Goal: Task Accomplishment & Management: Manage account settings

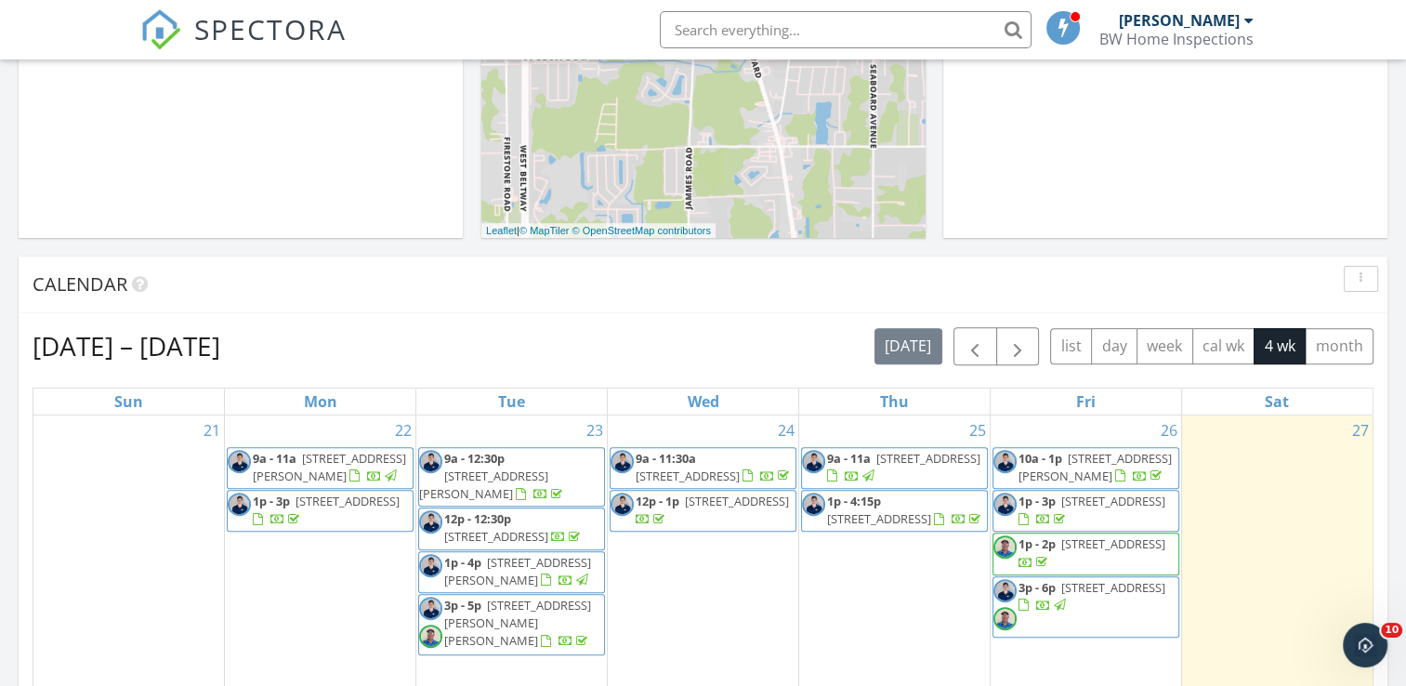
scroll to position [743, 0]
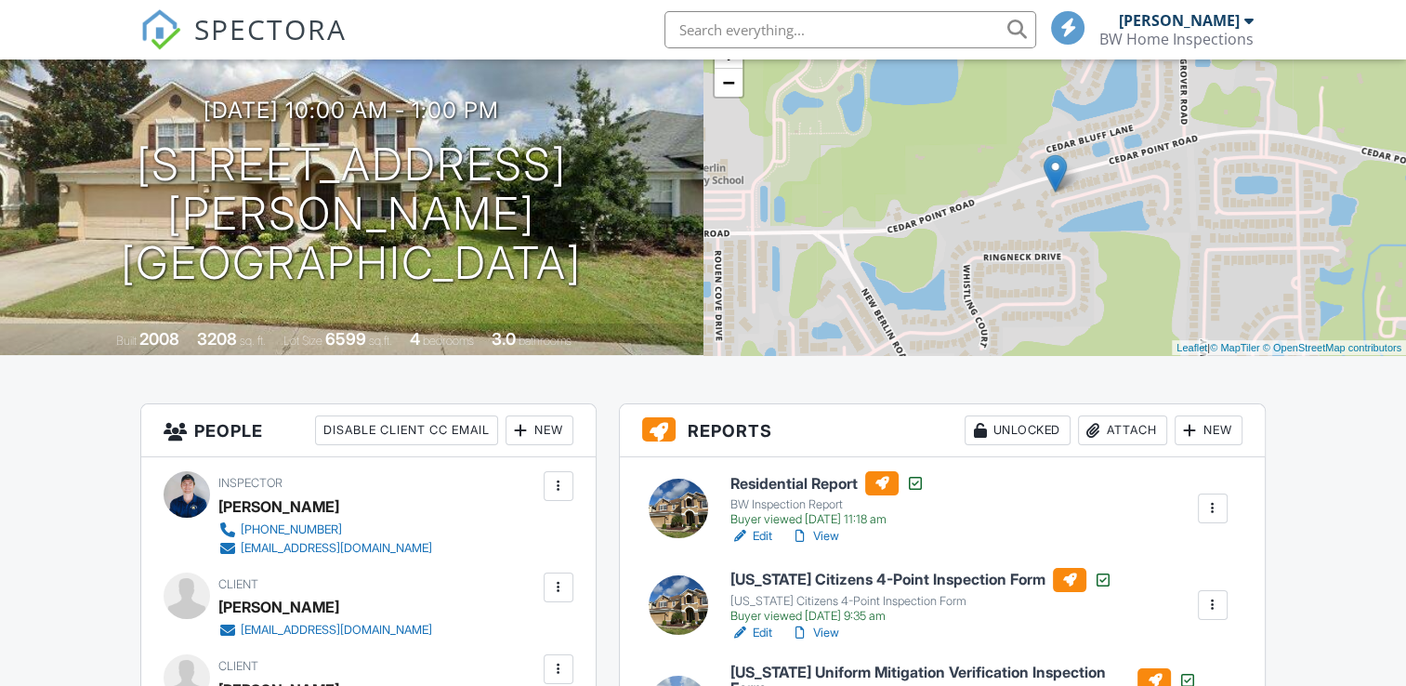
scroll to position [186, 0]
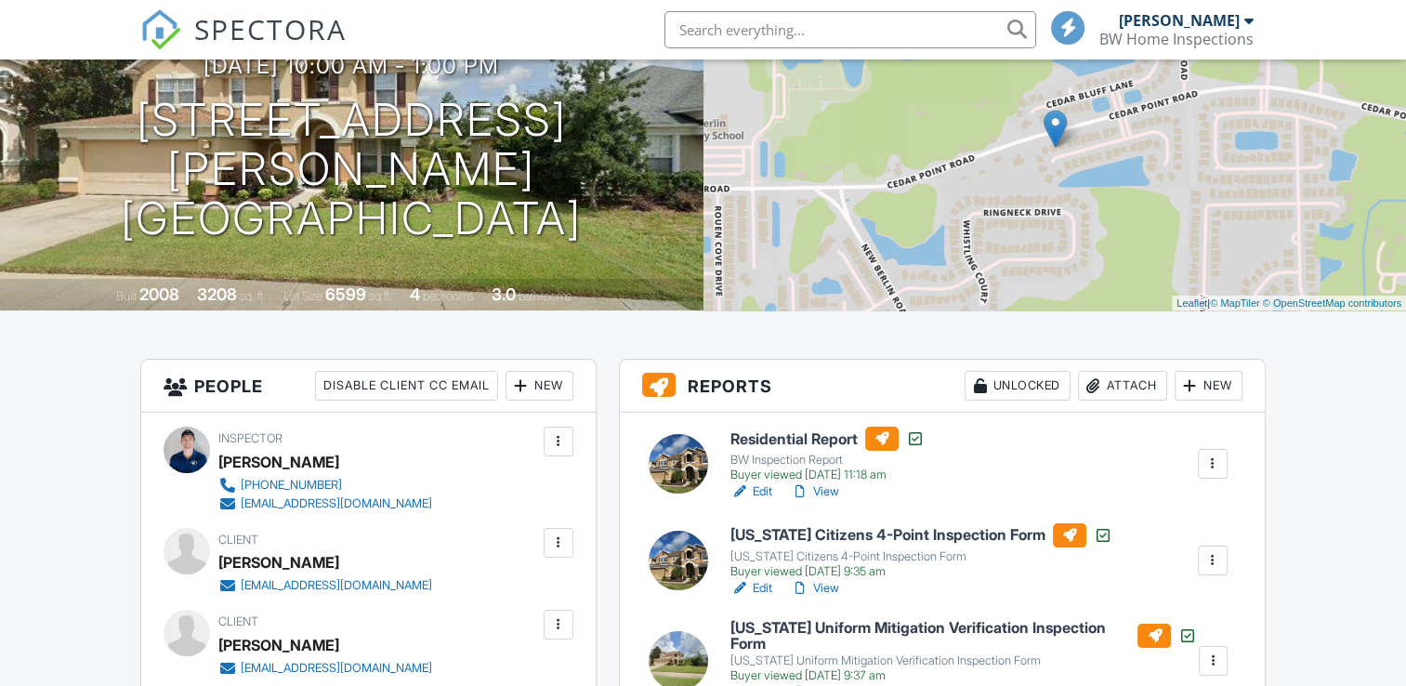
click at [1144, 390] on div "Attach" at bounding box center [1122, 386] width 89 height 30
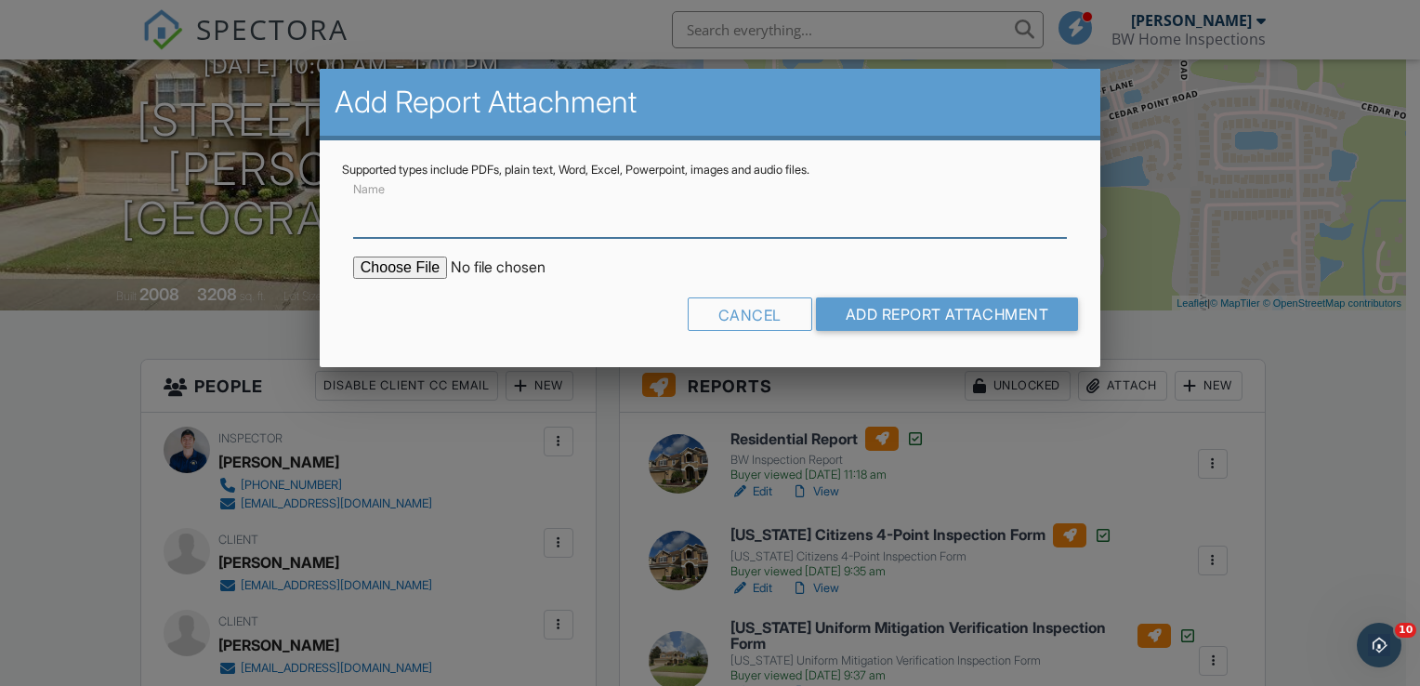
scroll to position [0, 0]
click at [412, 214] on input "Name" at bounding box center [710, 215] width 714 height 46
type input "WDO Inspection"
click at [417, 268] on input "file" at bounding box center [511, 267] width 316 height 22
type input "C:\fakepath\document-11718.pdf"
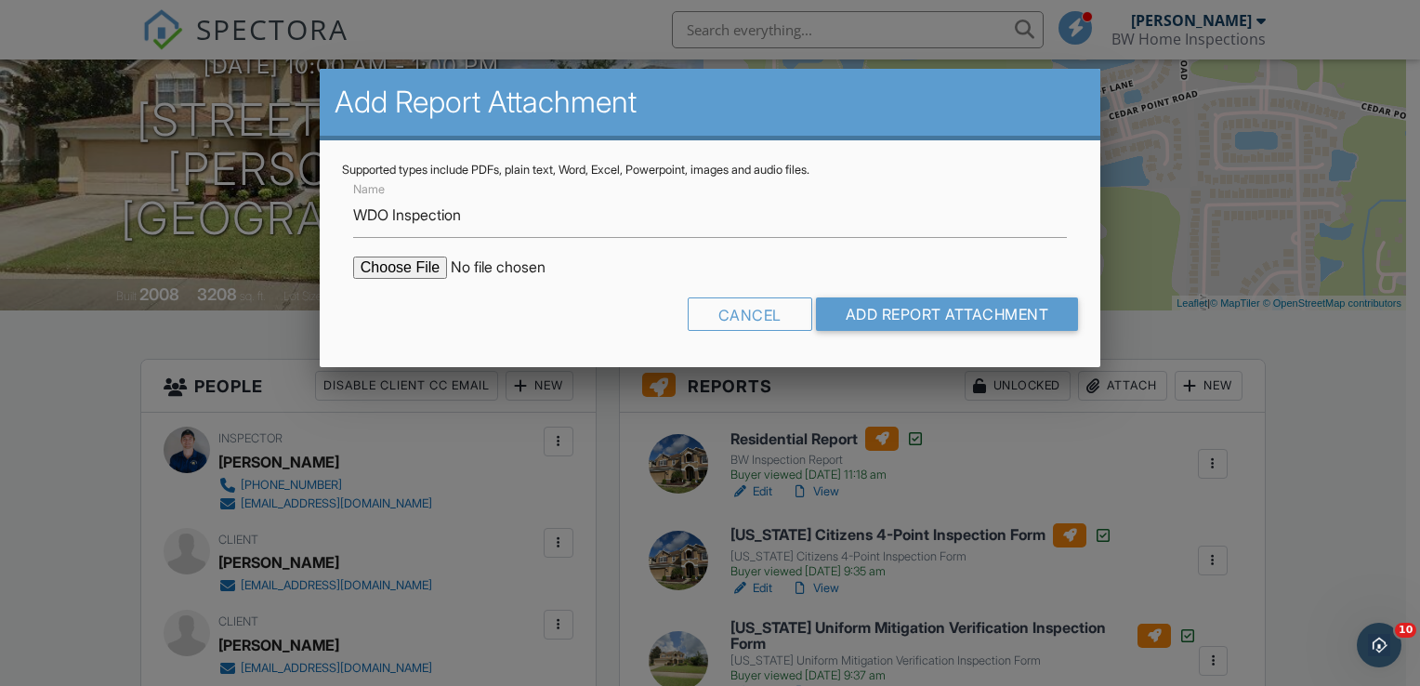
drag, startPoint x: 875, startPoint y: 353, endPoint x: 874, endPoint y: 340, distance: 13.0
click at [875, 351] on div "Supported types include PDFs, plain text, Word, Excel, Powerpoint, images and a…" at bounding box center [710, 253] width 781 height 227
click at [877, 325] on input "Add Report Attachment" at bounding box center [947, 313] width 263 height 33
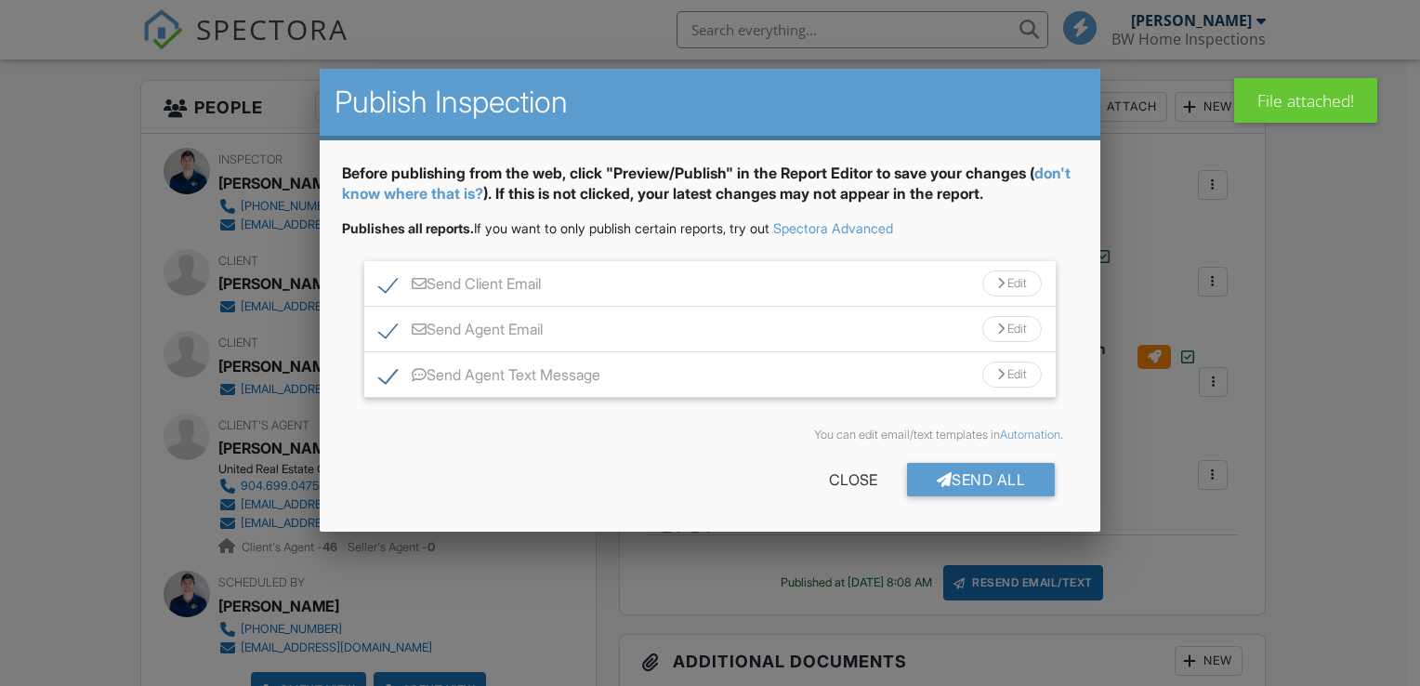
click at [388, 375] on label "Send Agent Text Message" at bounding box center [489, 377] width 221 height 23
click at [387, 377] on label "Send Agent Text Message" at bounding box center [489, 377] width 221 height 23
click at [387, 372] on input "Send Agent Text Message" at bounding box center [385, 366] width 12 height 12
checkbox input "true"
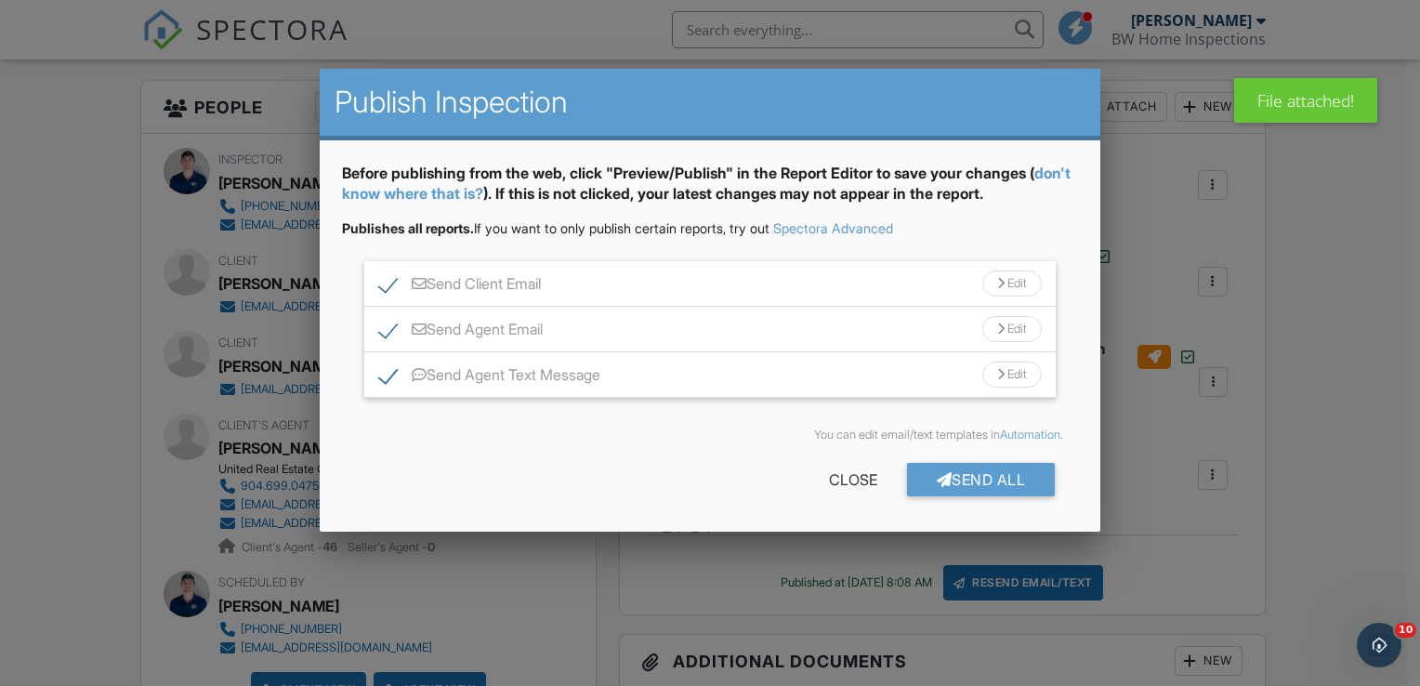
click at [387, 285] on label "Send Client Email" at bounding box center [460, 286] width 162 height 23
checkbox input "false"
click at [963, 481] on div "Send All" at bounding box center [981, 479] width 149 height 33
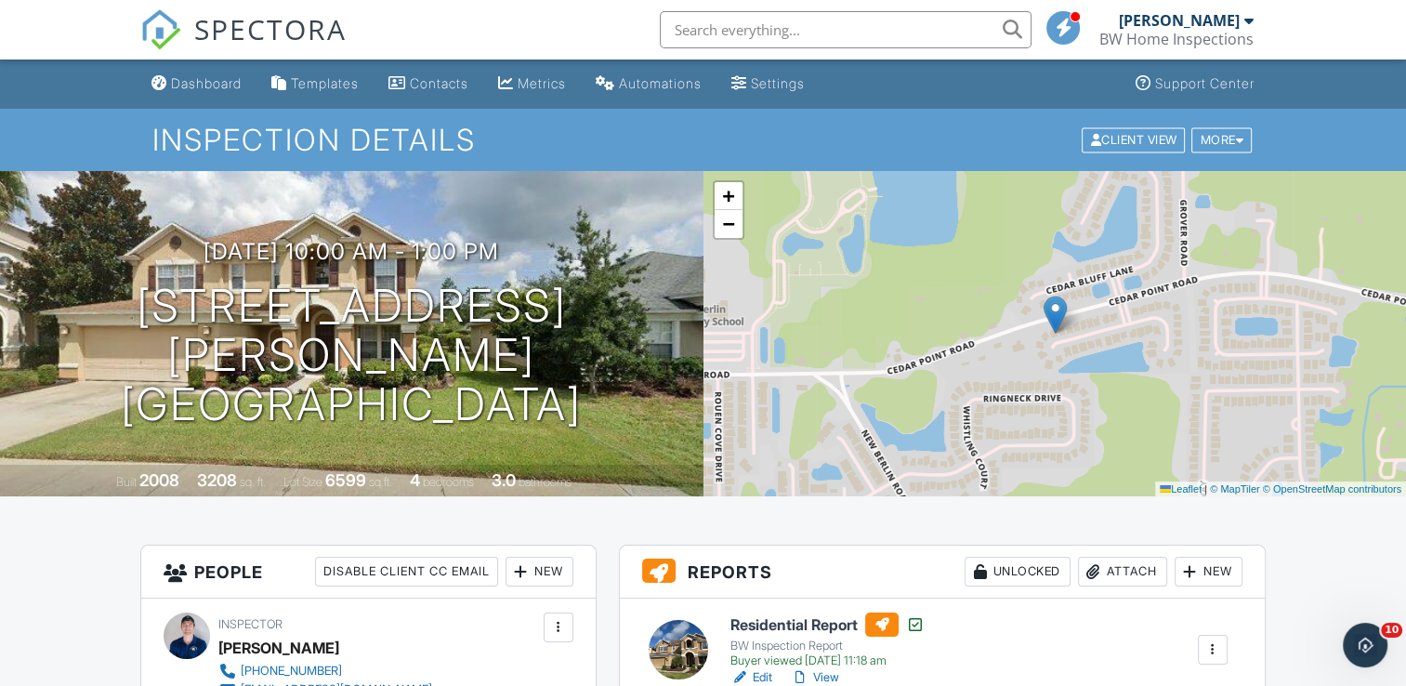
click at [803, 36] on input "text" at bounding box center [846, 29] width 372 height 37
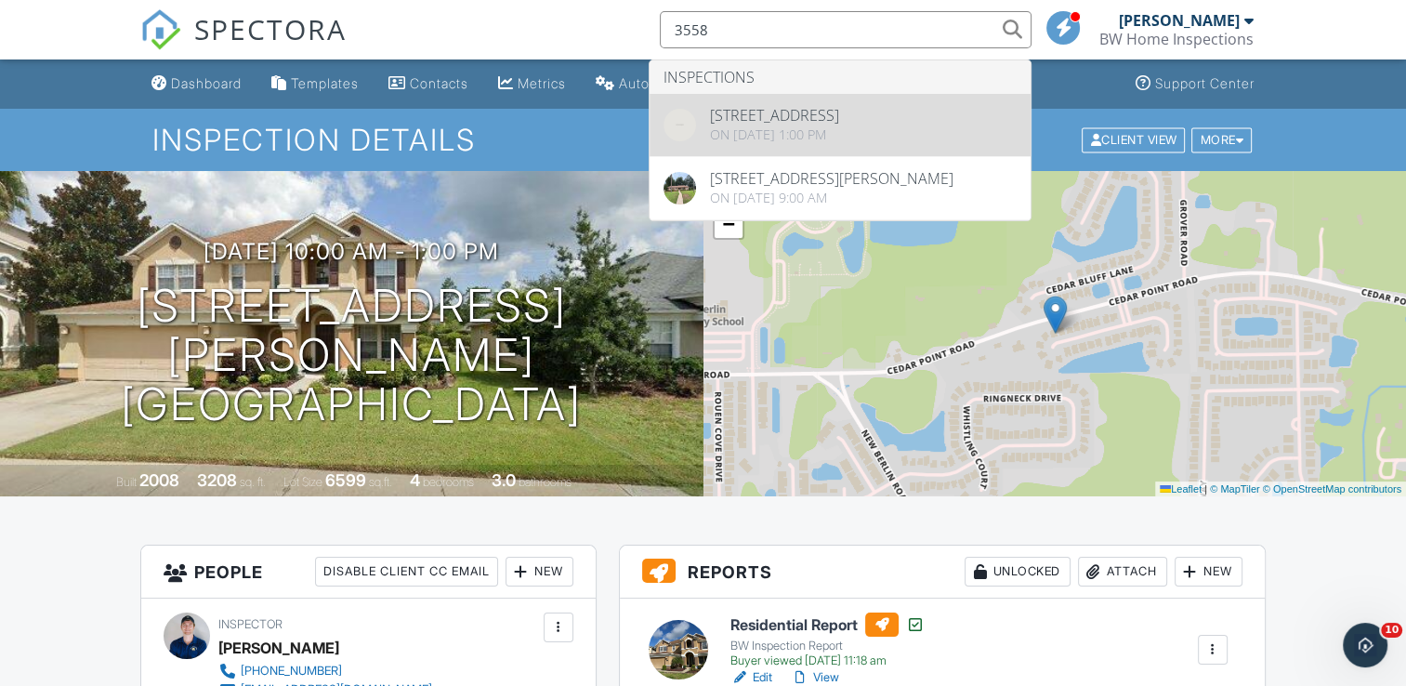
type input "3558"
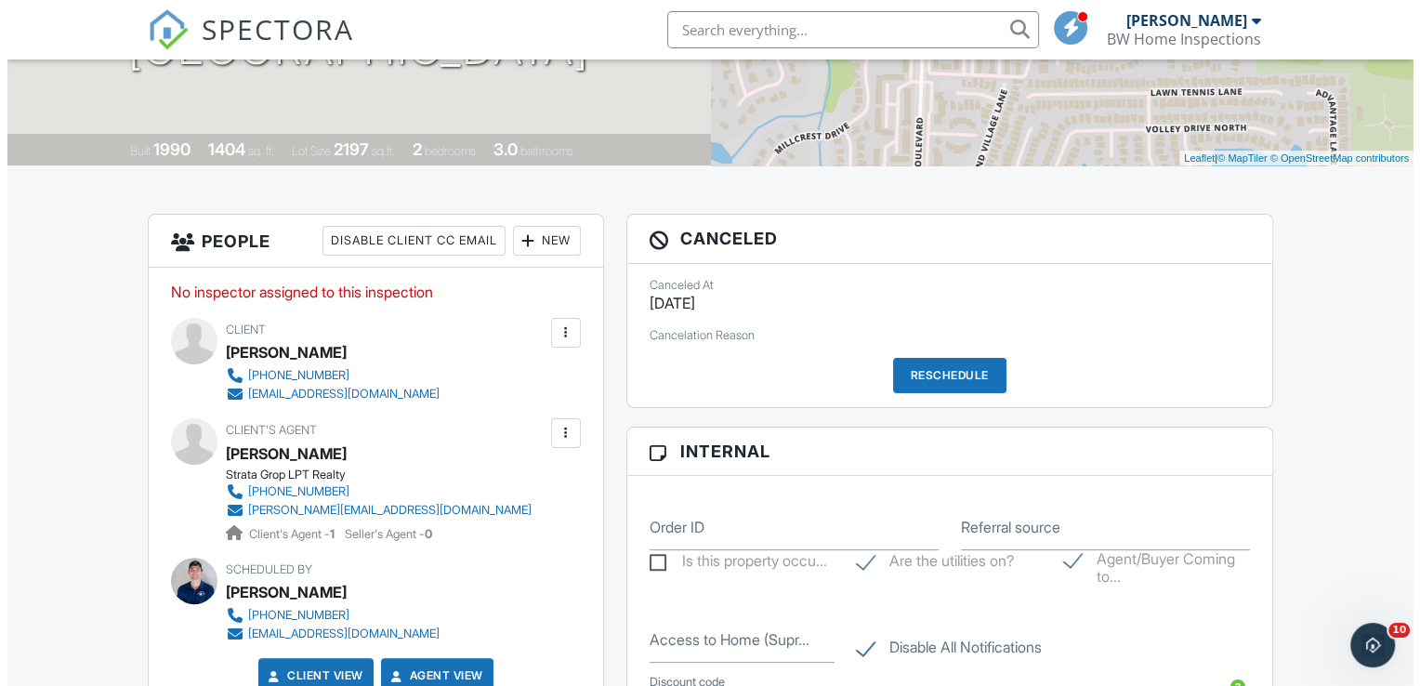
scroll to position [186, 0]
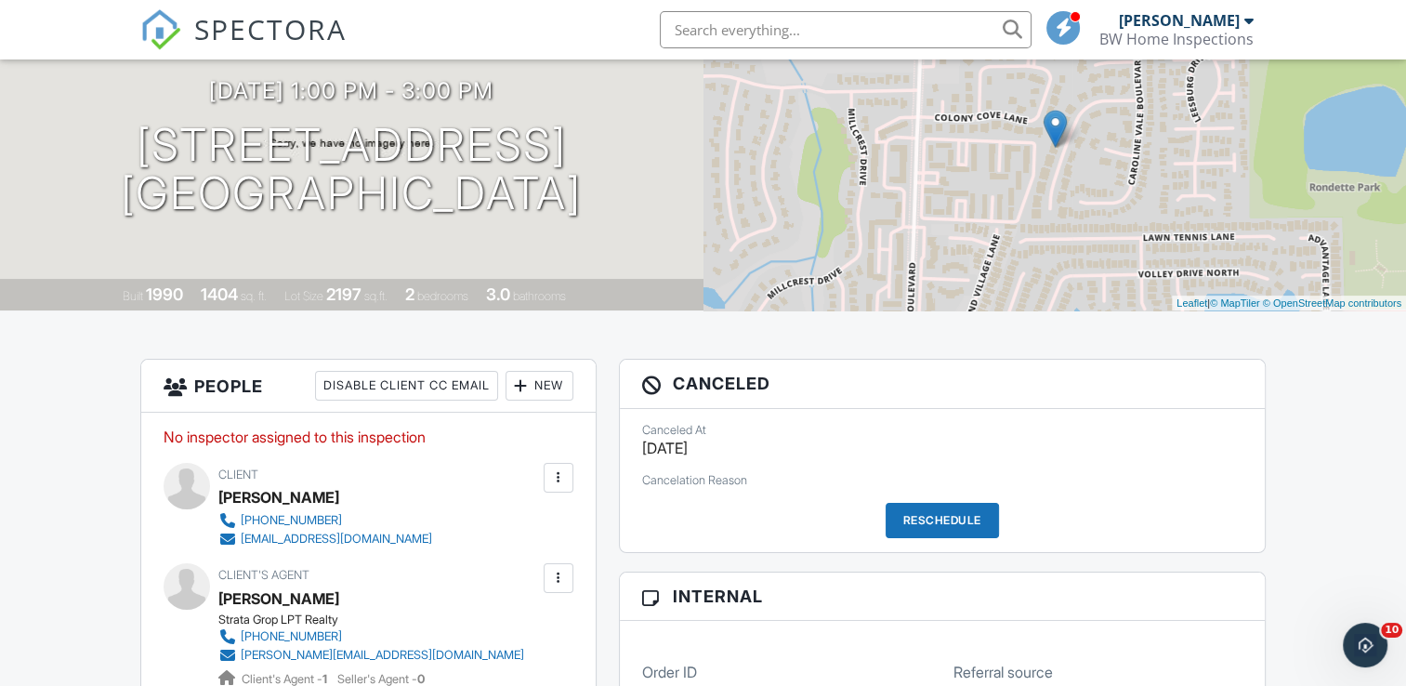
click at [539, 380] on div "New" at bounding box center [540, 386] width 68 height 30
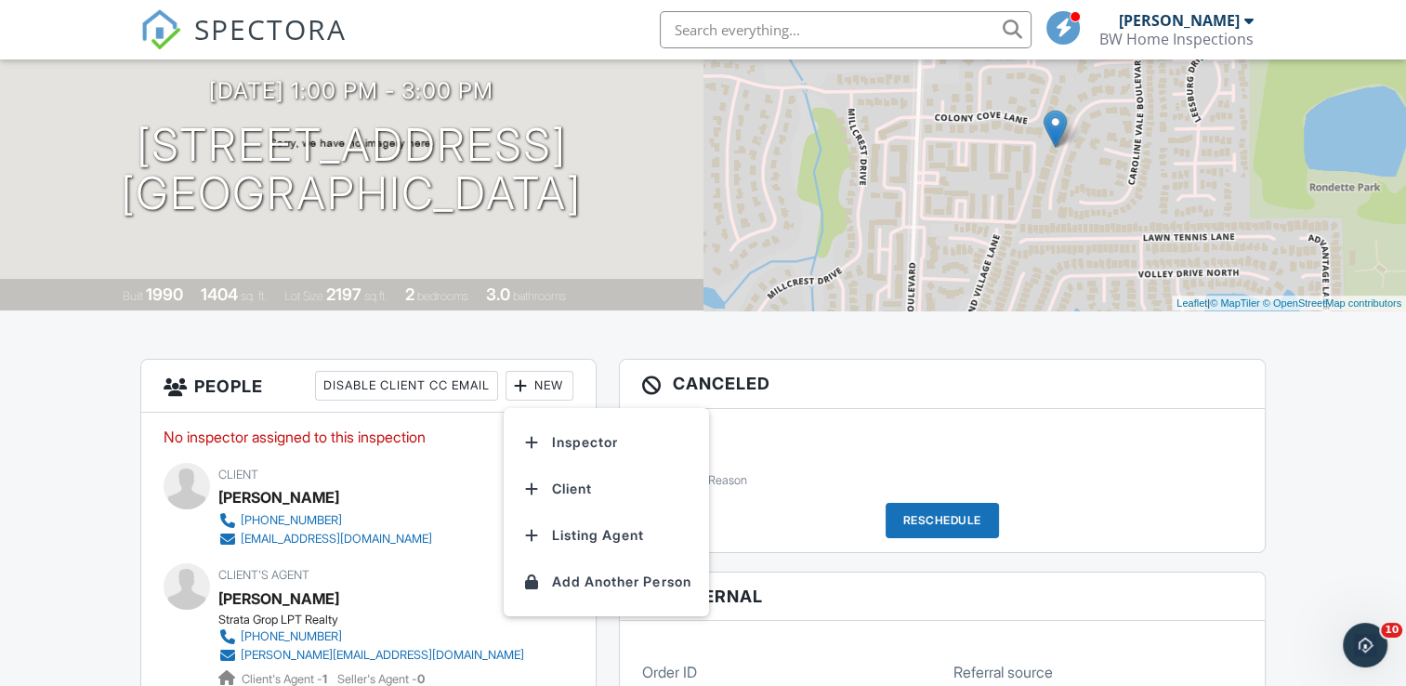
click at [555, 404] on h3 "People Disable Client CC Email New Inspector Client Listing Agent Add Another P…" at bounding box center [368, 386] width 454 height 53
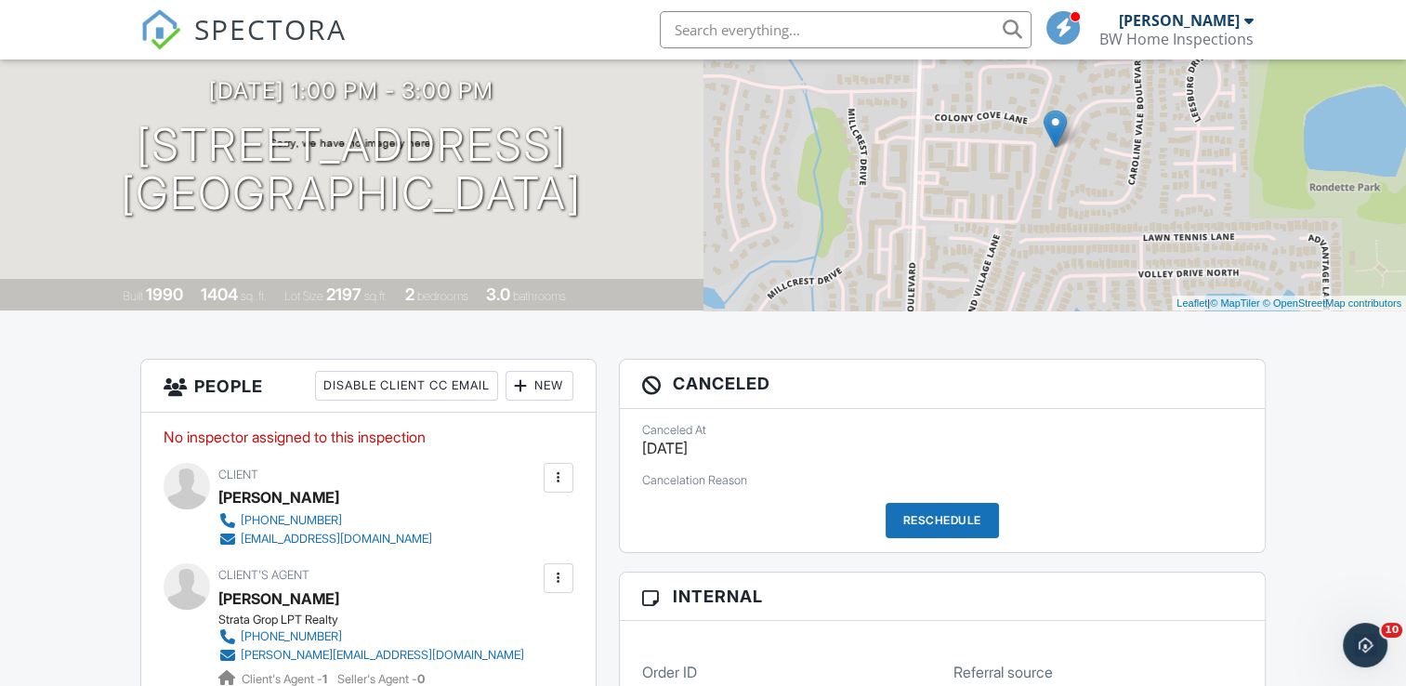
click at [555, 392] on div "New" at bounding box center [540, 386] width 68 height 30
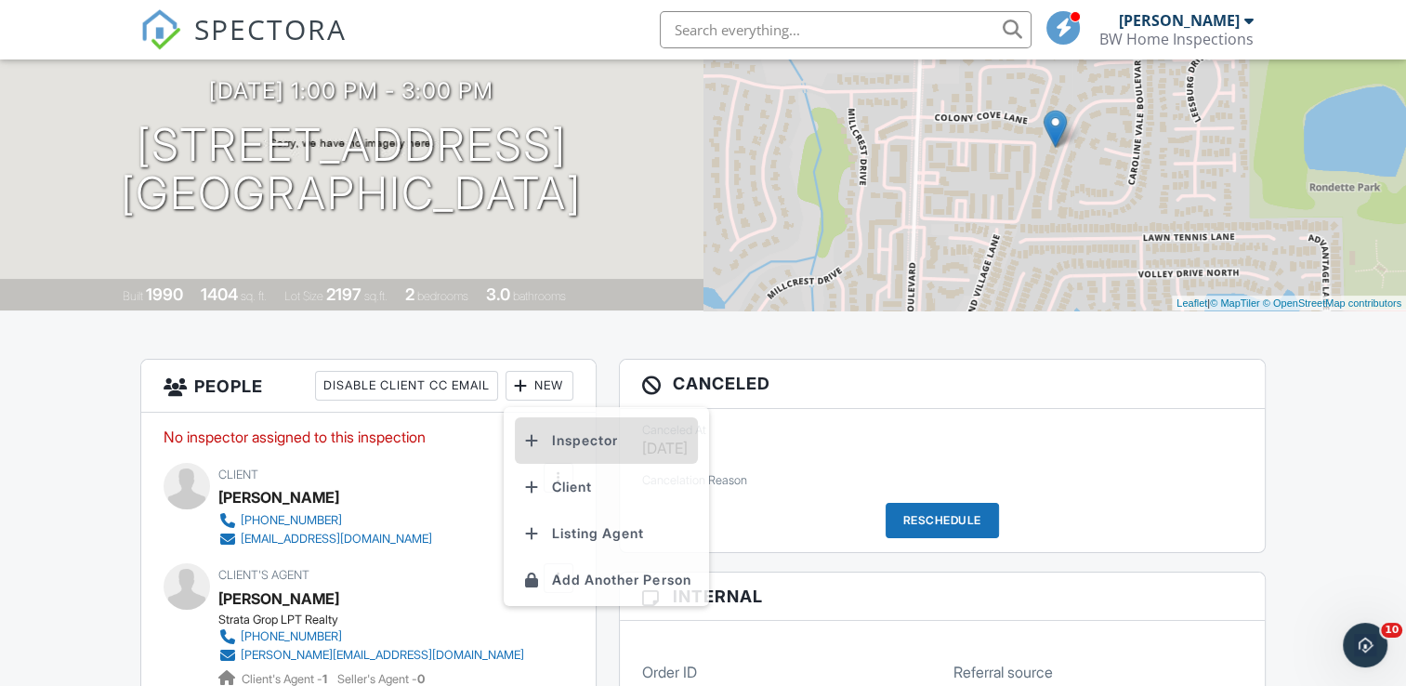
click at [561, 422] on li "Inspector" at bounding box center [606, 440] width 183 height 46
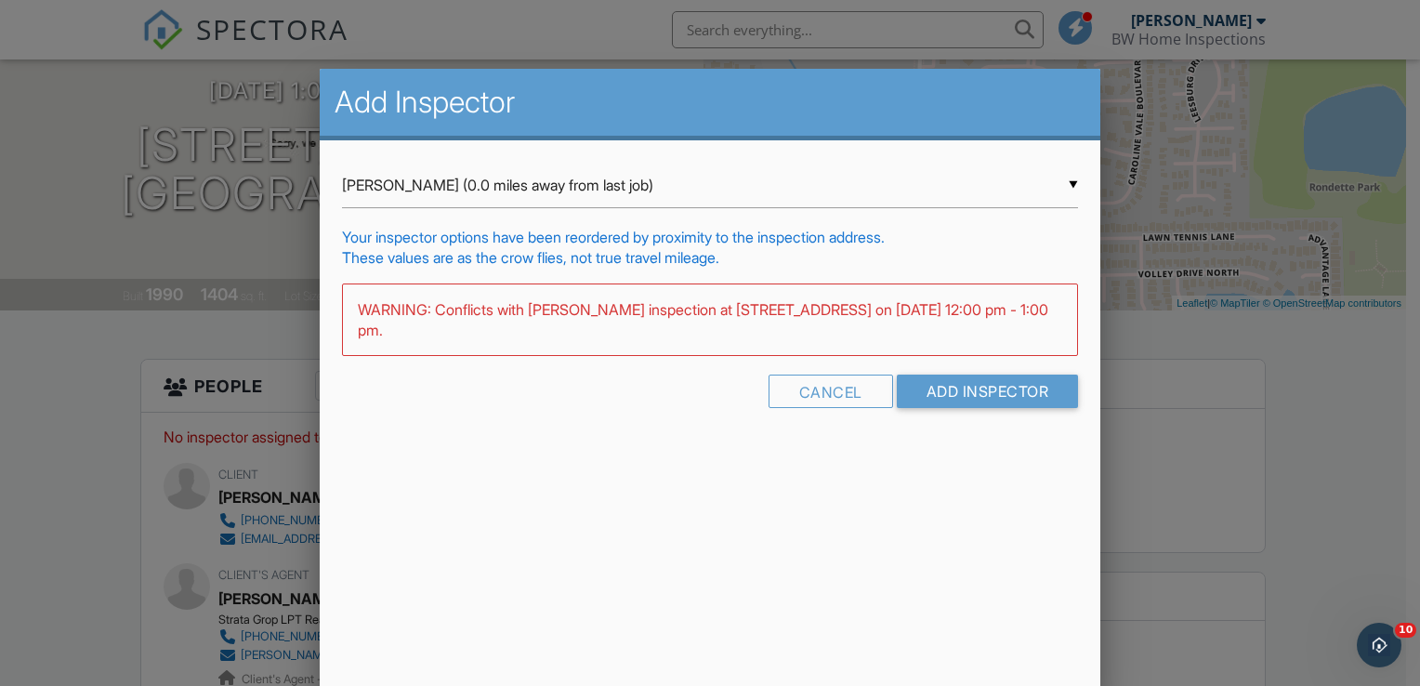
click at [428, 189] on div "▼ [PERSON_NAME] (0.0 miles away from last job) [PERSON_NAME] (0.0 miles away fr…" at bounding box center [710, 186] width 736 height 46
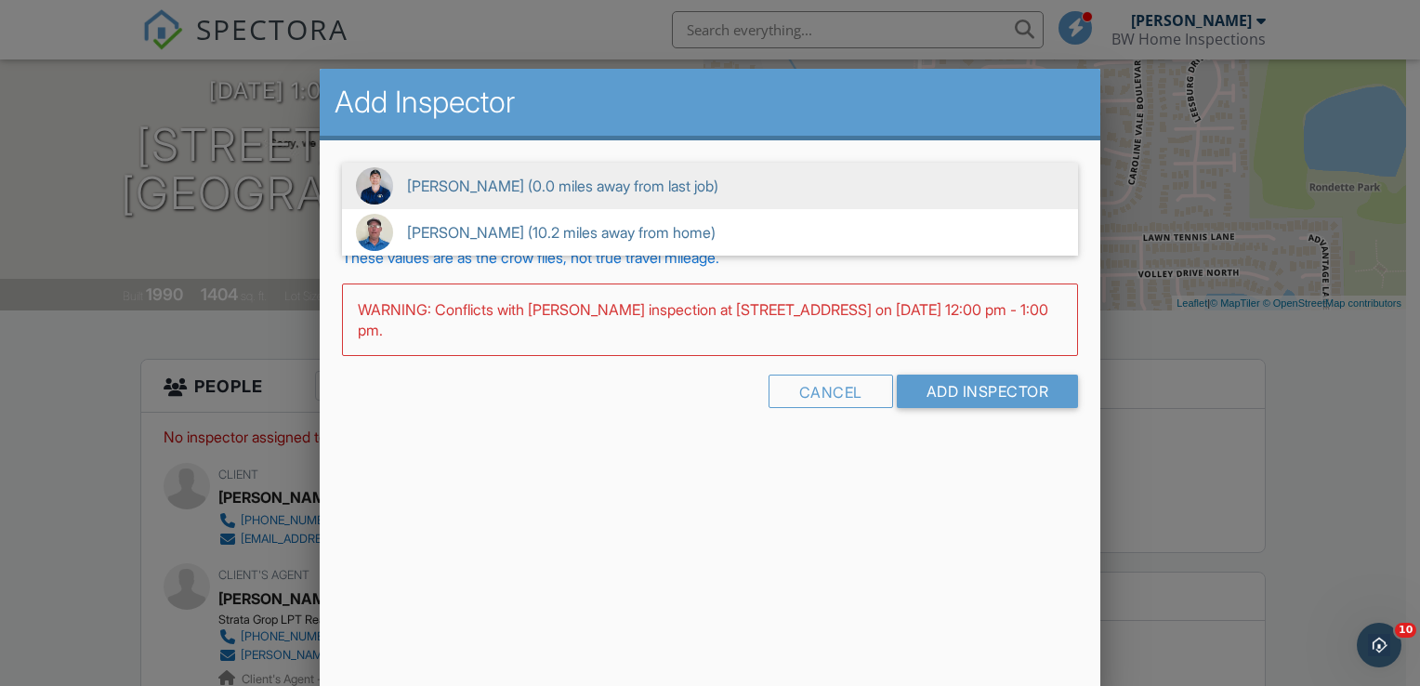
click at [428, 189] on span "[PERSON_NAME] (0.0 miles away from last job)" at bounding box center [710, 186] width 736 height 46
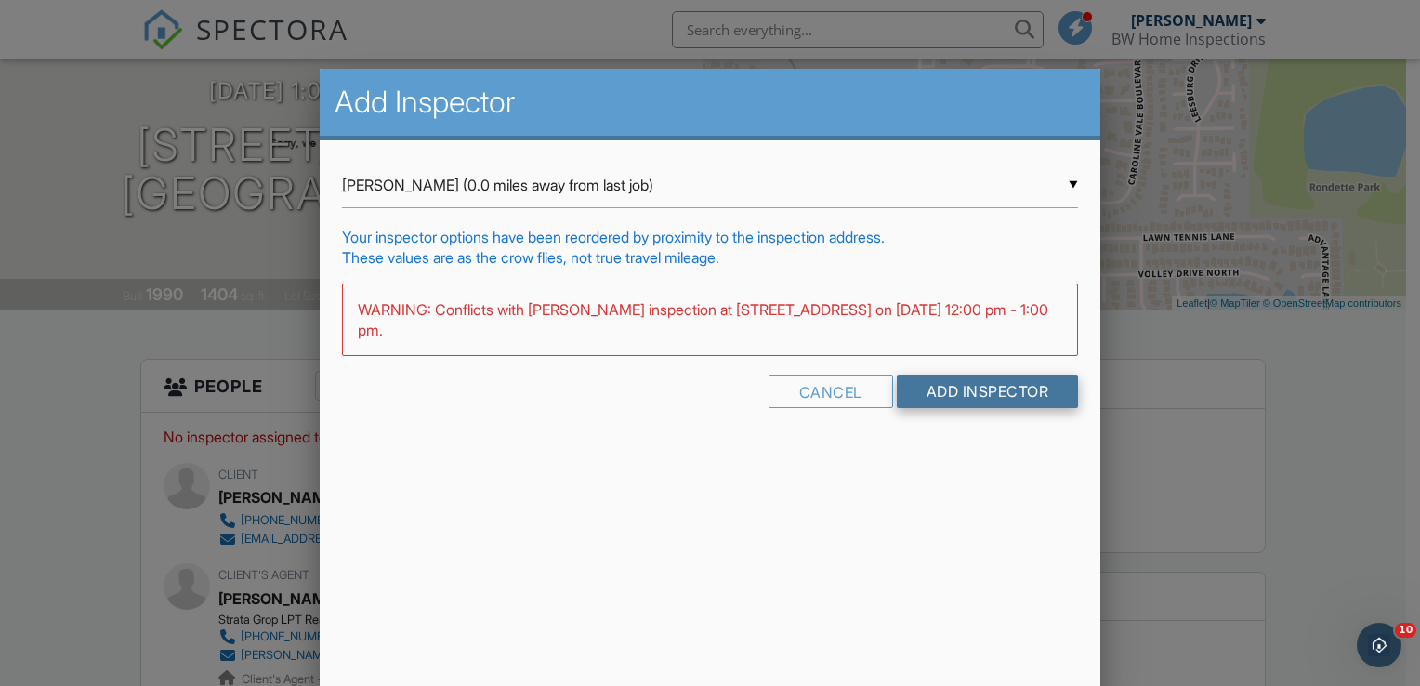
click at [922, 390] on input "Add Inspector" at bounding box center [988, 391] width 182 height 33
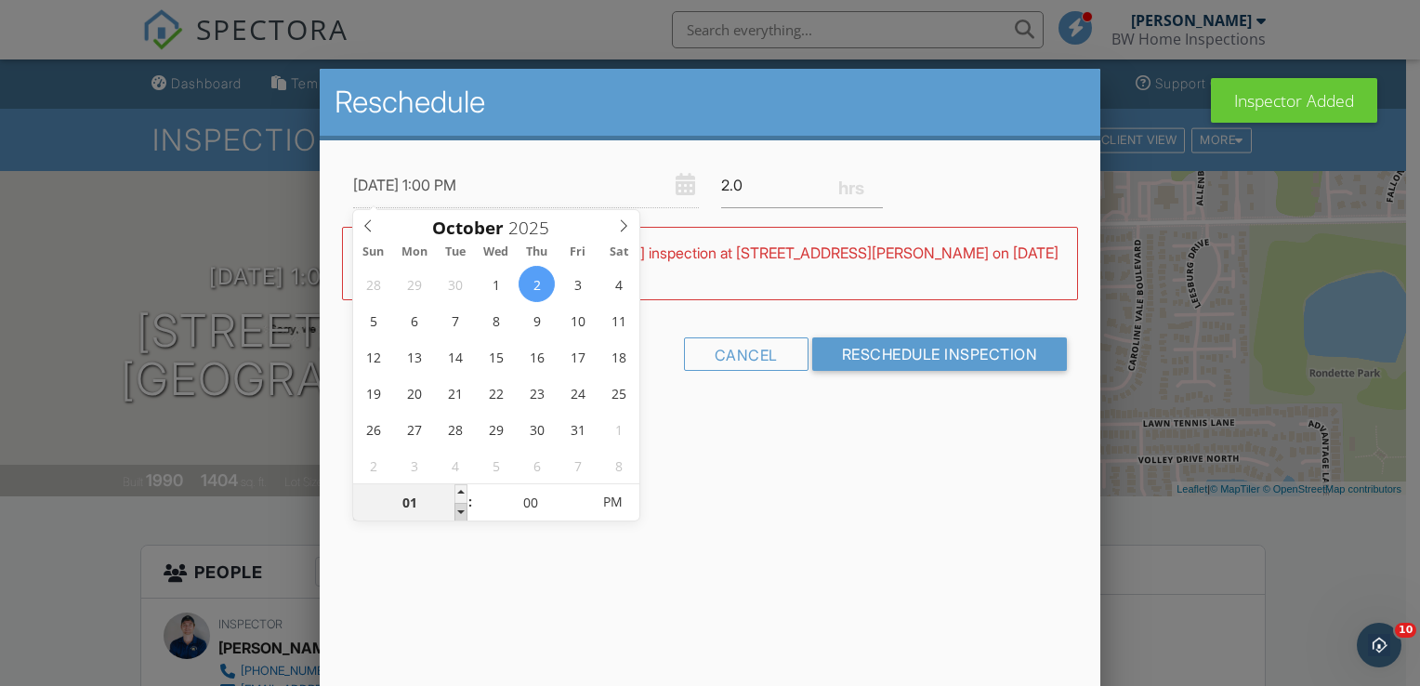
type input "10/02/2025 12:00 PM"
type input "12"
click at [458, 507] on span at bounding box center [460, 512] width 13 height 19
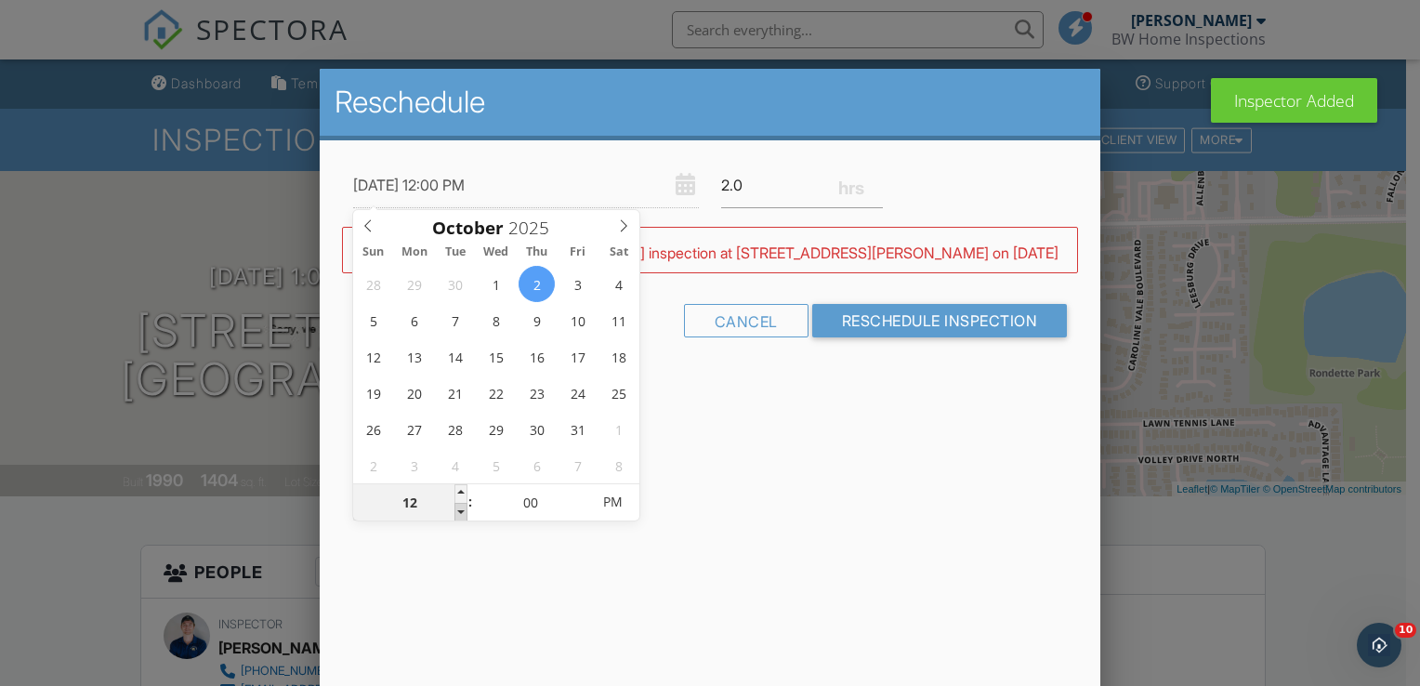
type input "10/02/2025 11:00 AM"
type input "11"
click at [458, 507] on span at bounding box center [460, 512] width 13 height 19
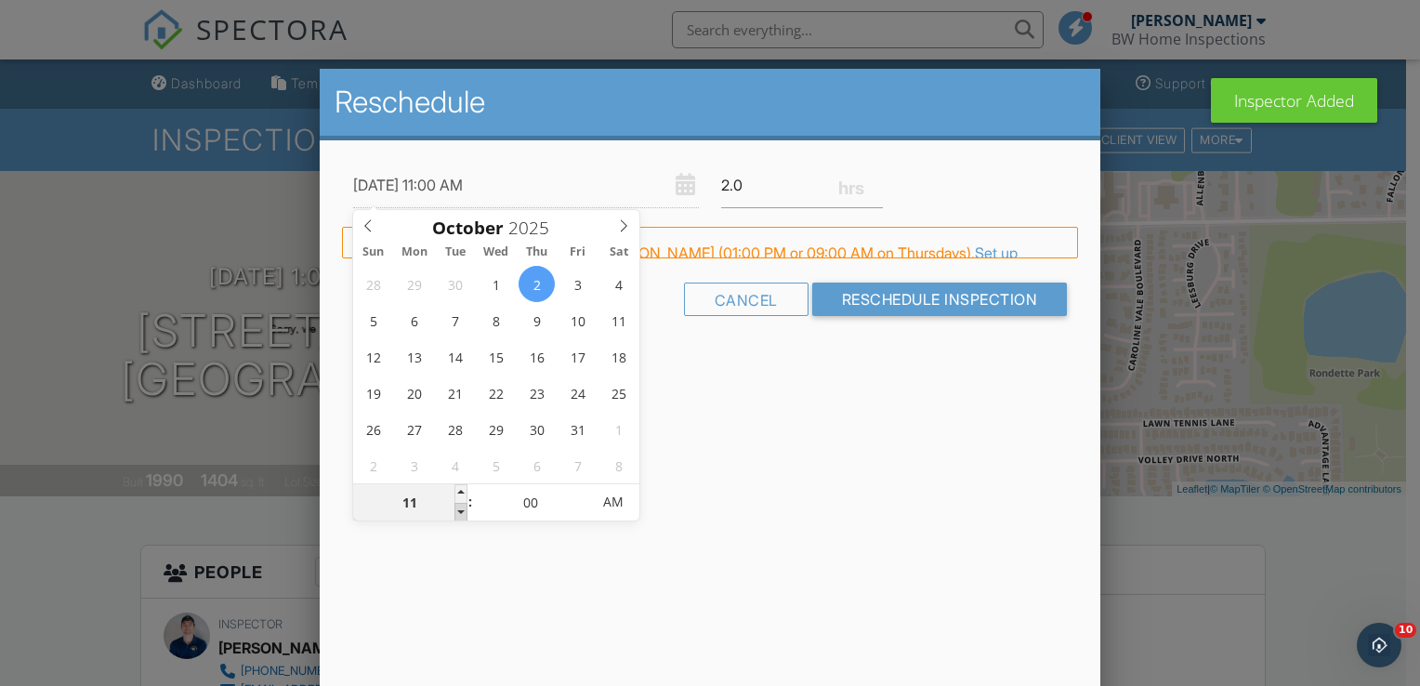
type input "10/02/2025 10:00 AM"
type input "10"
click at [459, 507] on span at bounding box center [460, 512] width 13 height 19
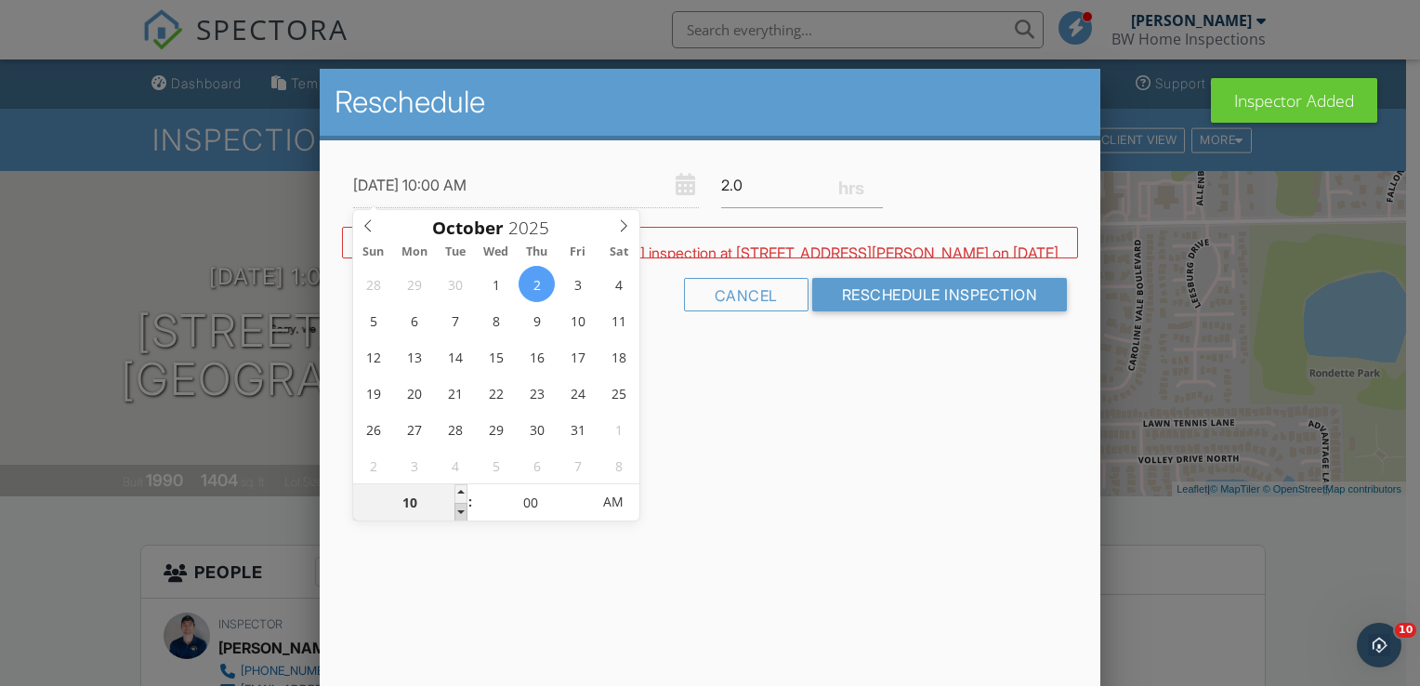
type input "10/02/2025 9:00 AM"
type input "09"
click at [459, 507] on span at bounding box center [460, 512] width 13 height 19
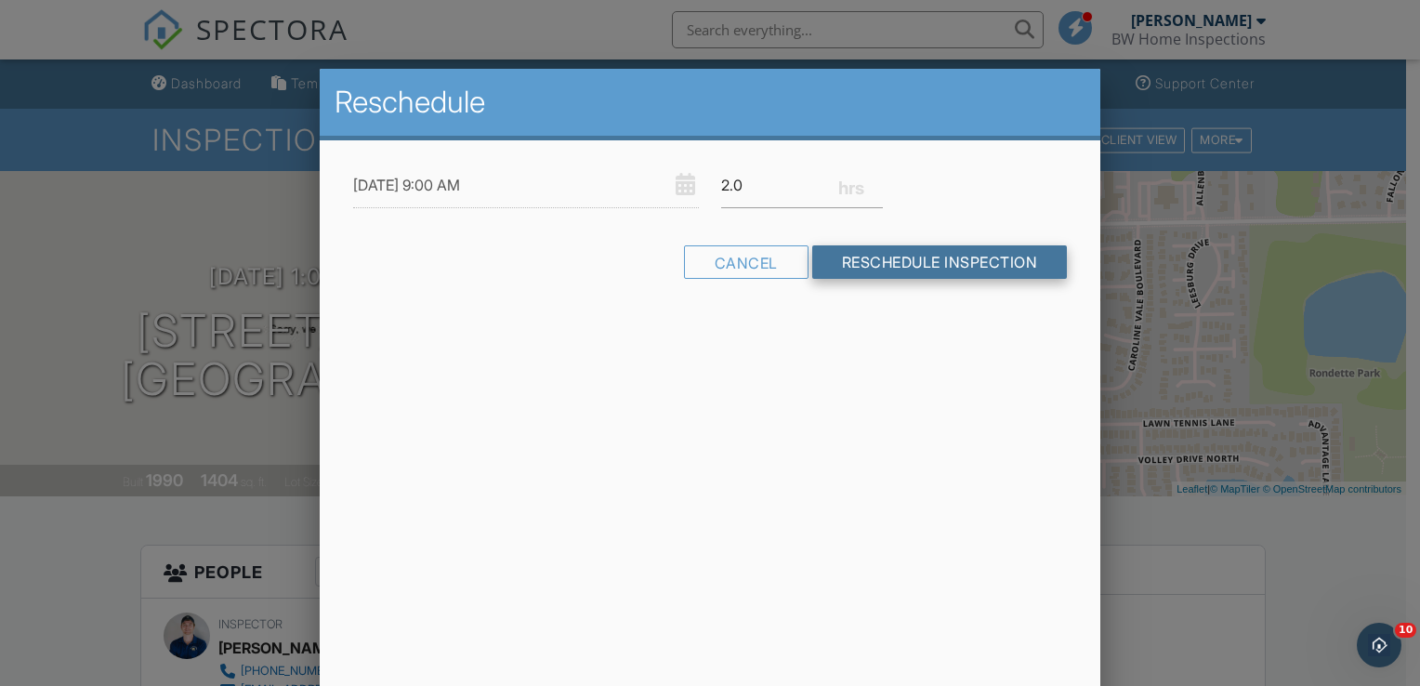
click at [848, 267] on input "Reschedule Inspection" at bounding box center [940, 261] width 256 height 33
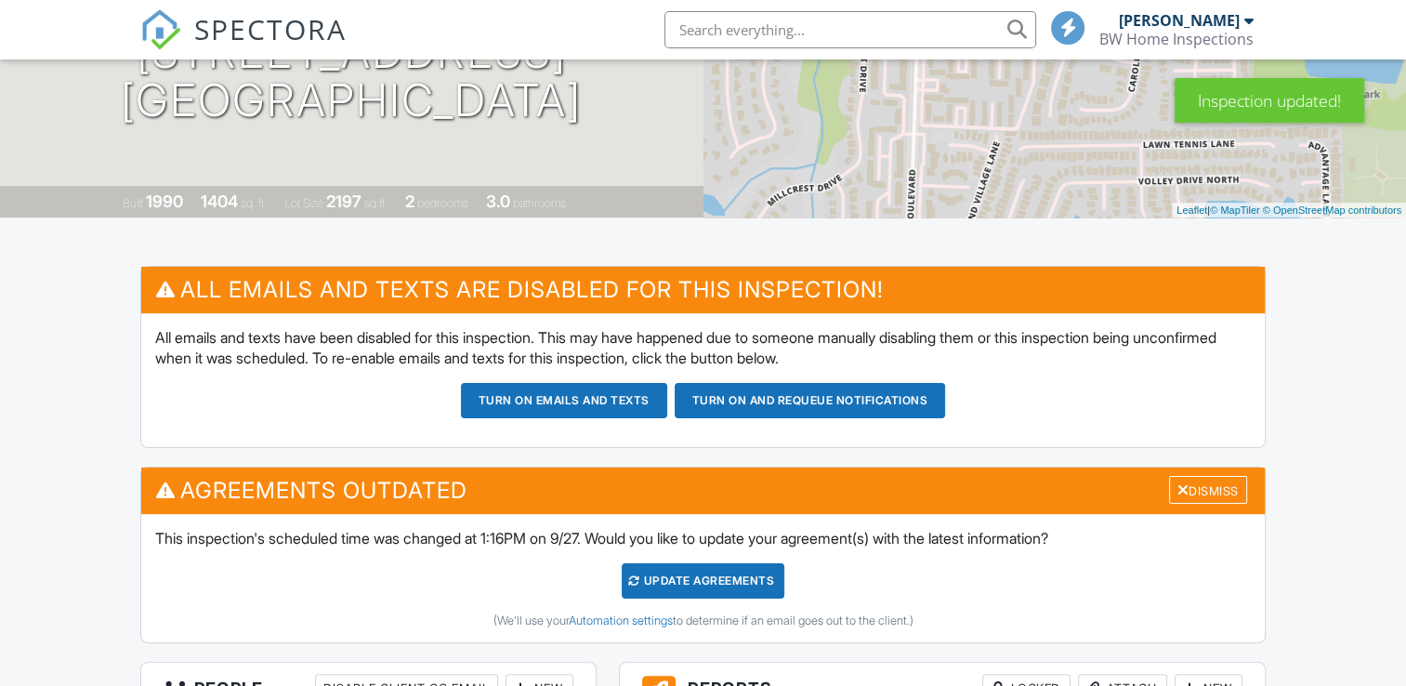
click at [744, 586] on div "Update Agreements" at bounding box center [703, 580] width 163 height 35
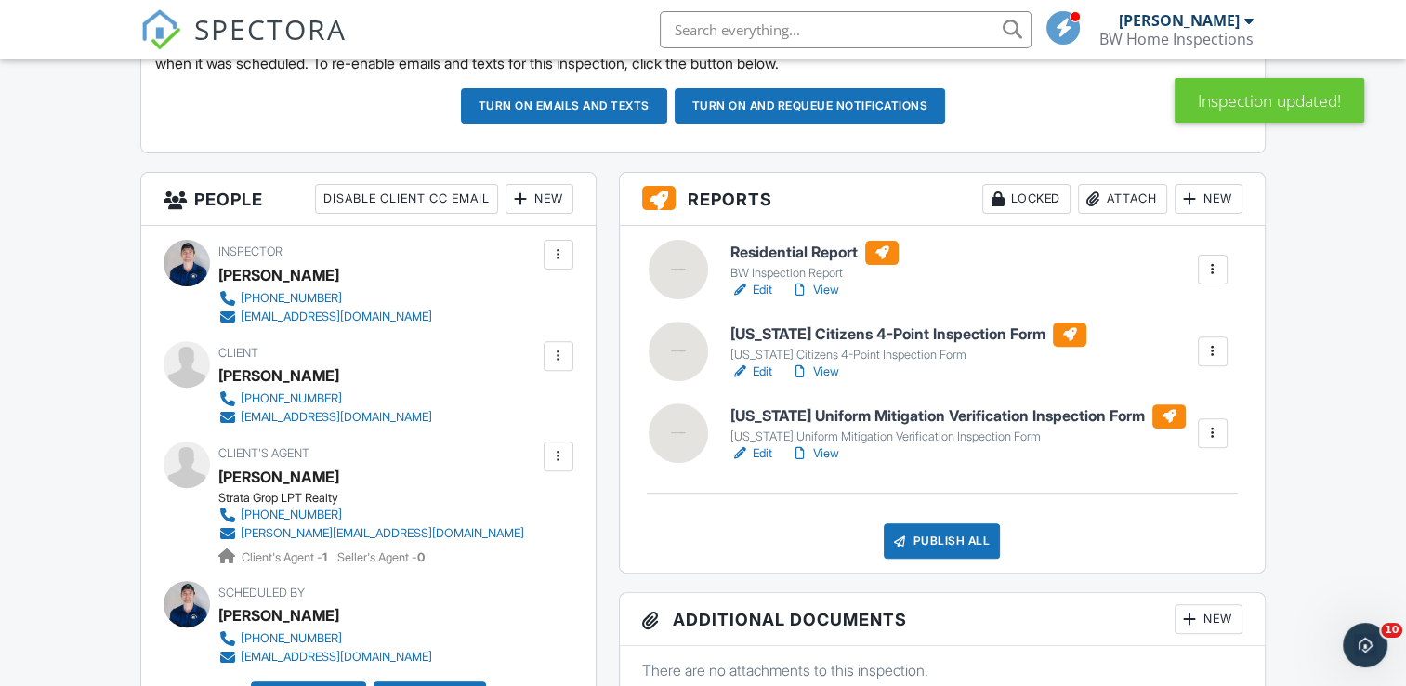
scroll to position [372, 0]
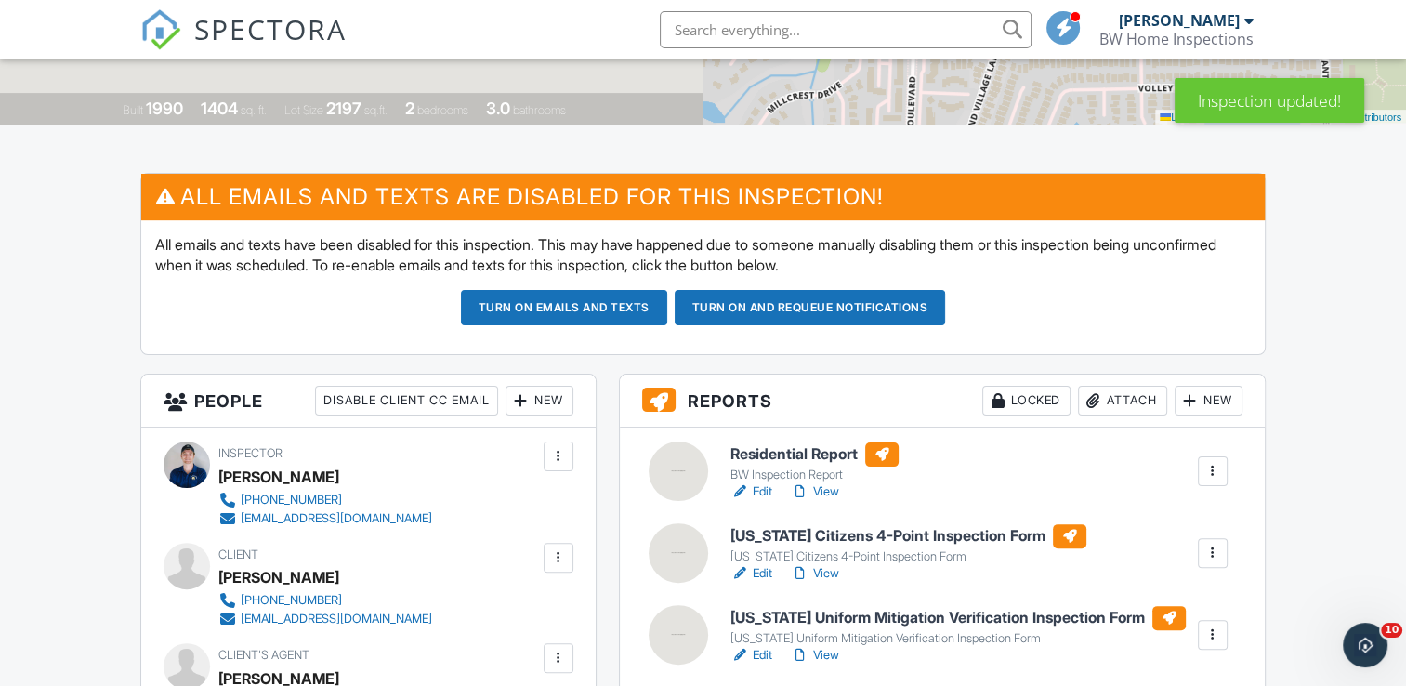
click at [706, 307] on button "Turn on and Requeue Notifications" at bounding box center [810, 307] width 271 height 35
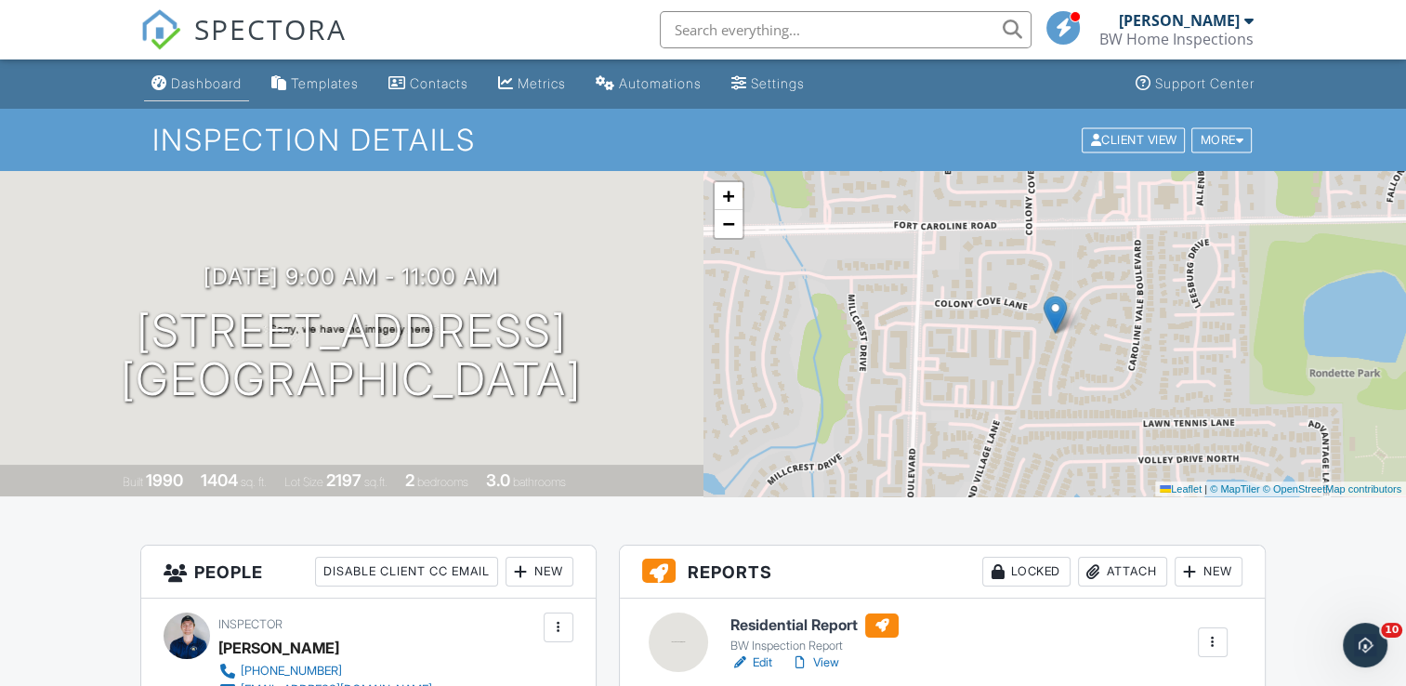
click at [230, 97] on link "Dashboard" at bounding box center [196, 84] width 105 height 34
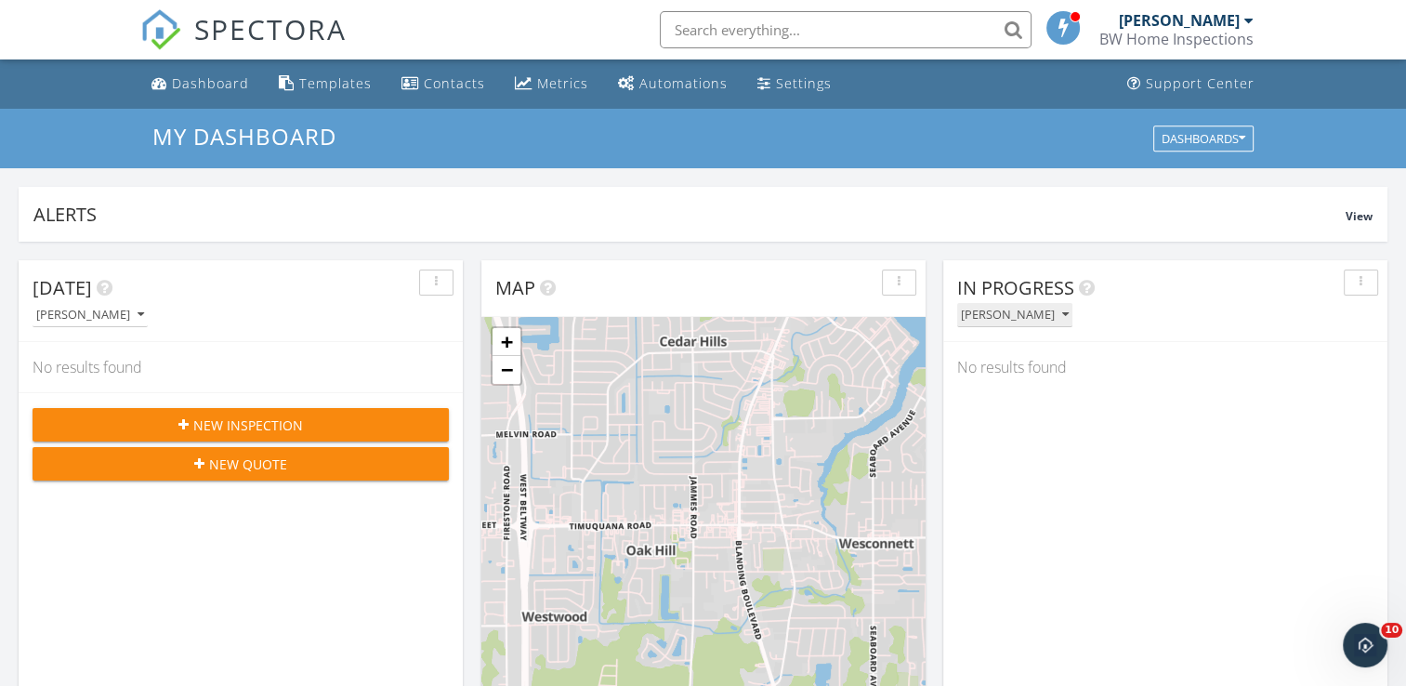
click at [1017, 319] on div "Bradley Williams" at bounding box center [1015, 315] width 108 height 13
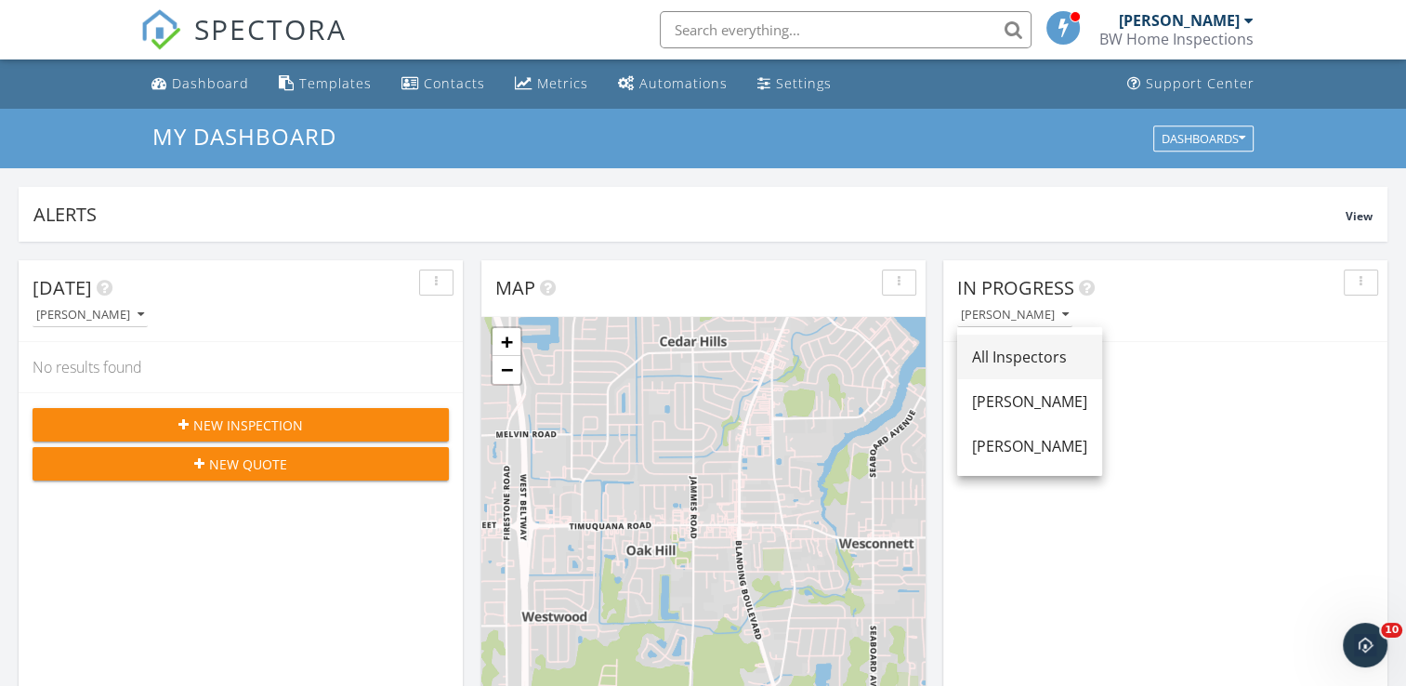
click at [1003, 349] on div "All Inspectors" at bounding box center [1029, 357] width 115 height 22
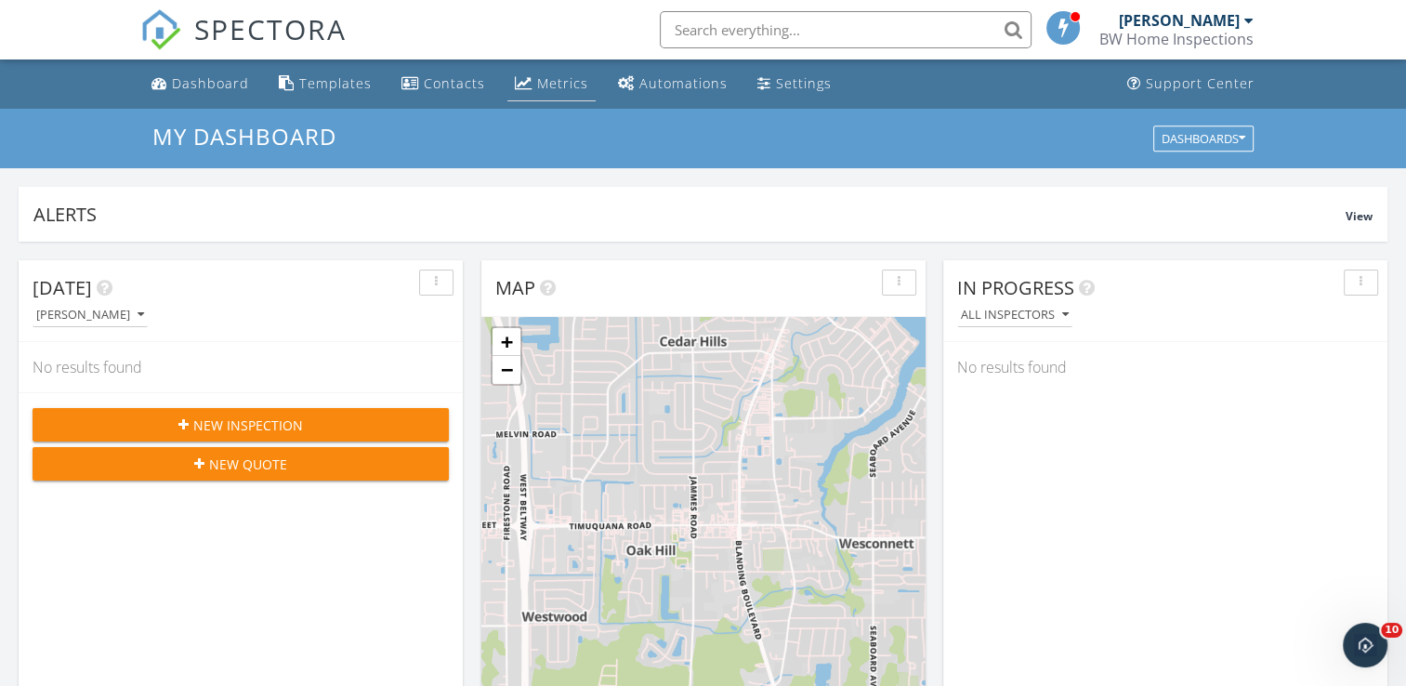
click at [537, 79] on div "Metrics" at bounding box center [562, 83] width 51 height 18
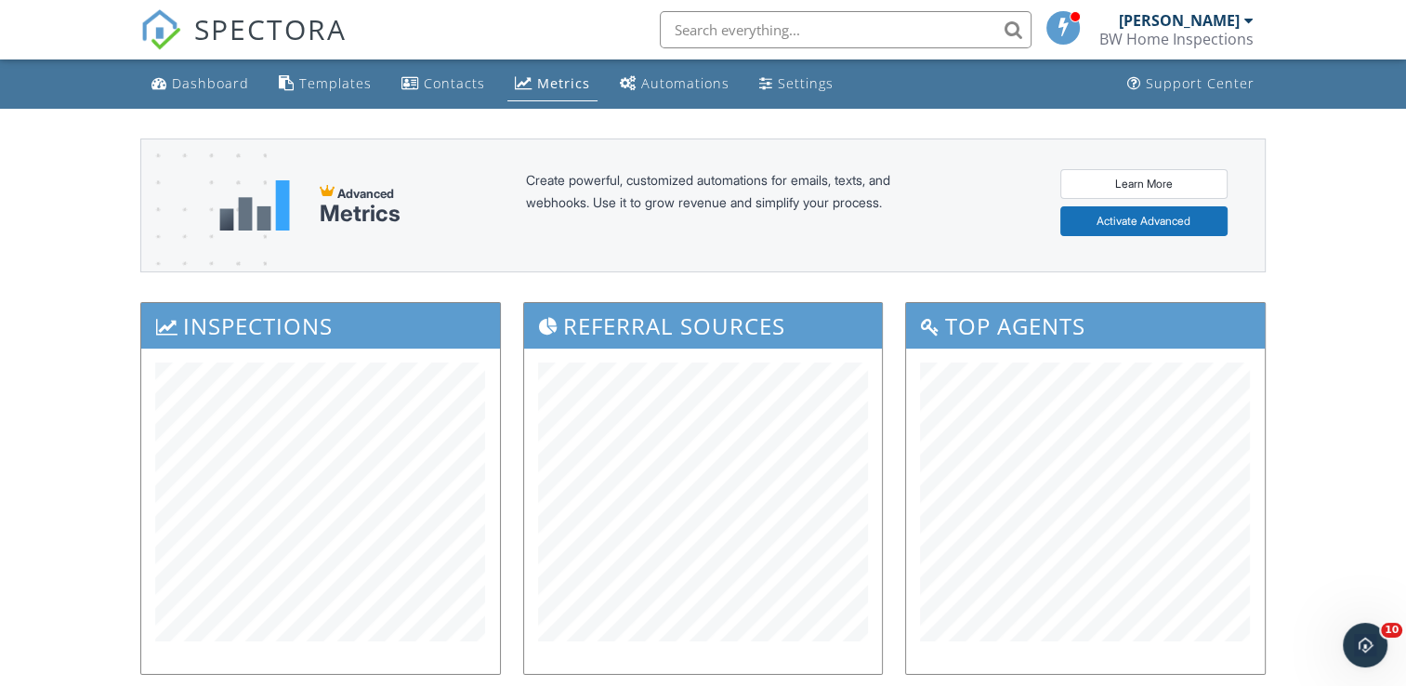
click at [190, 79] on div "Dashboard" at bounding box center [210, 83] width 77 height 18
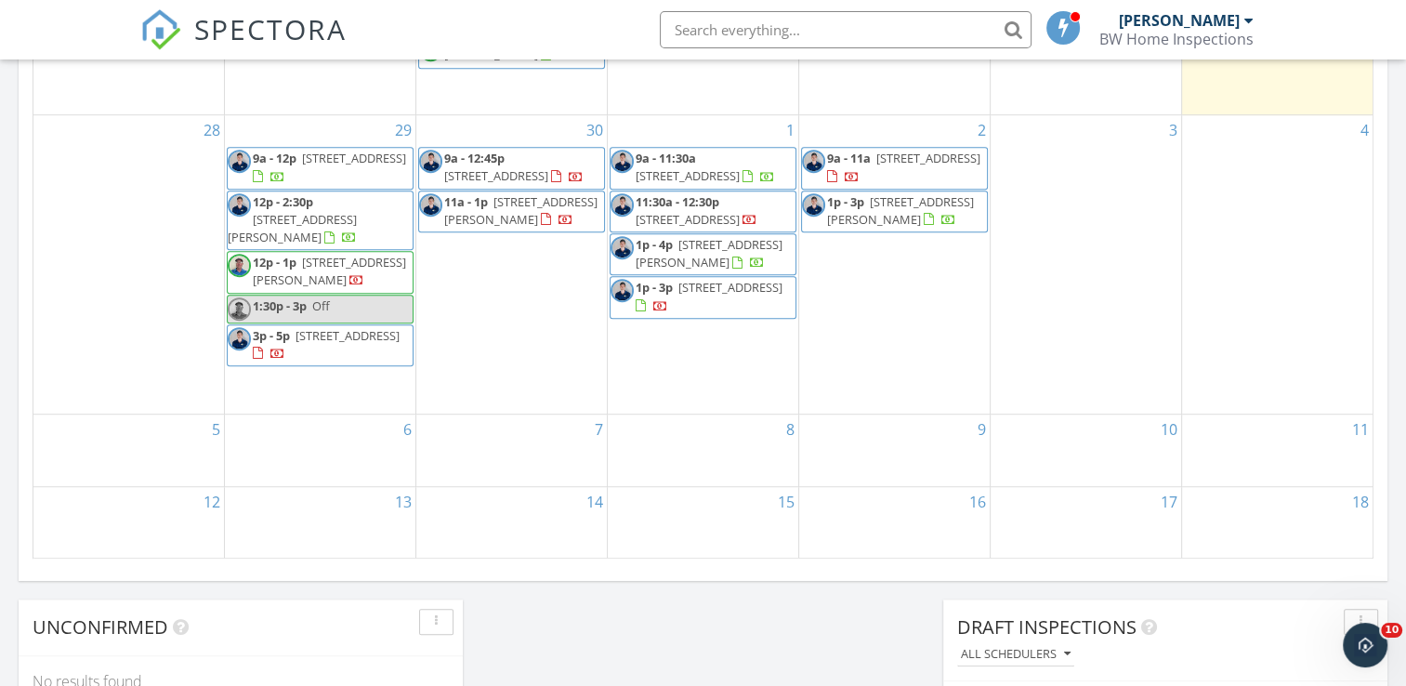
scroll to position [1115, 0]
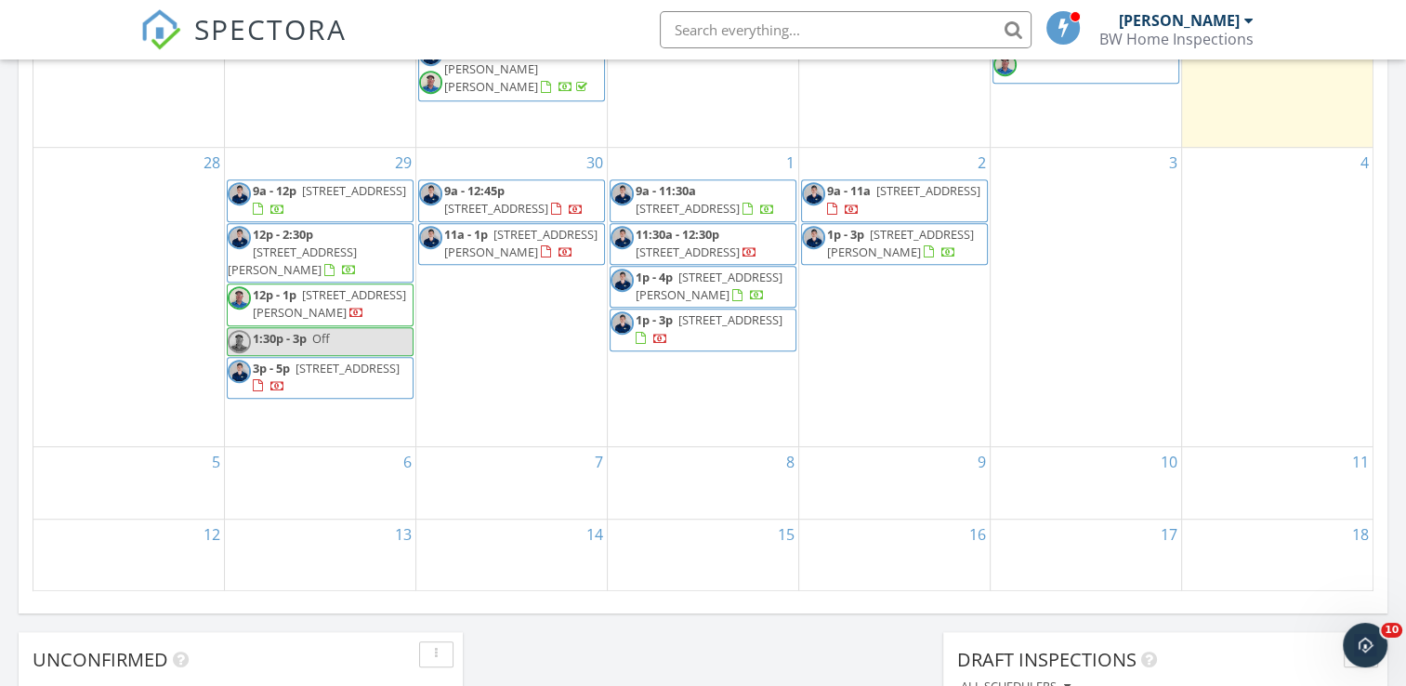
click at [544, 218] on span "9a - 12:45p 654 Queens Harbor Blvd, Jacksonville 32225" at bounding box center [511, 200] width 185 height 36
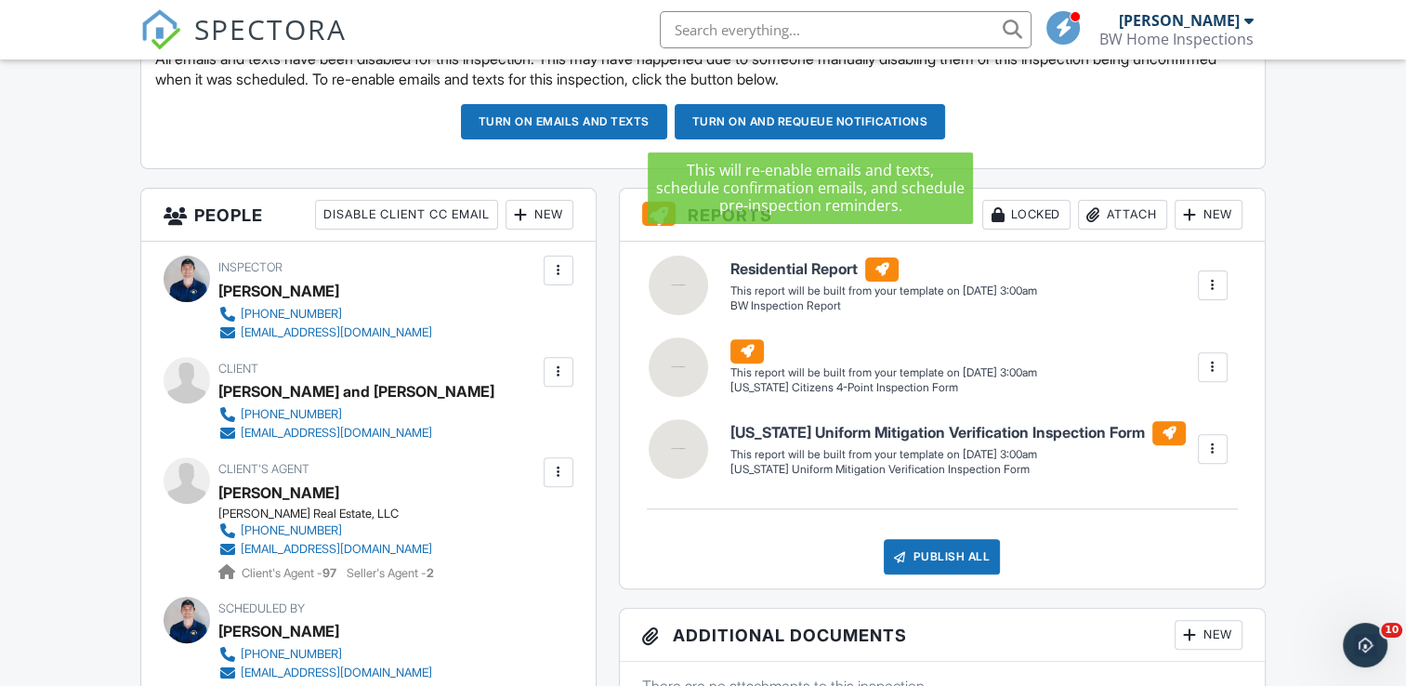
click at [805, 136] on button "Turn on and Requeue Notifications" at bounding box center [810, 121] width 271 height 35
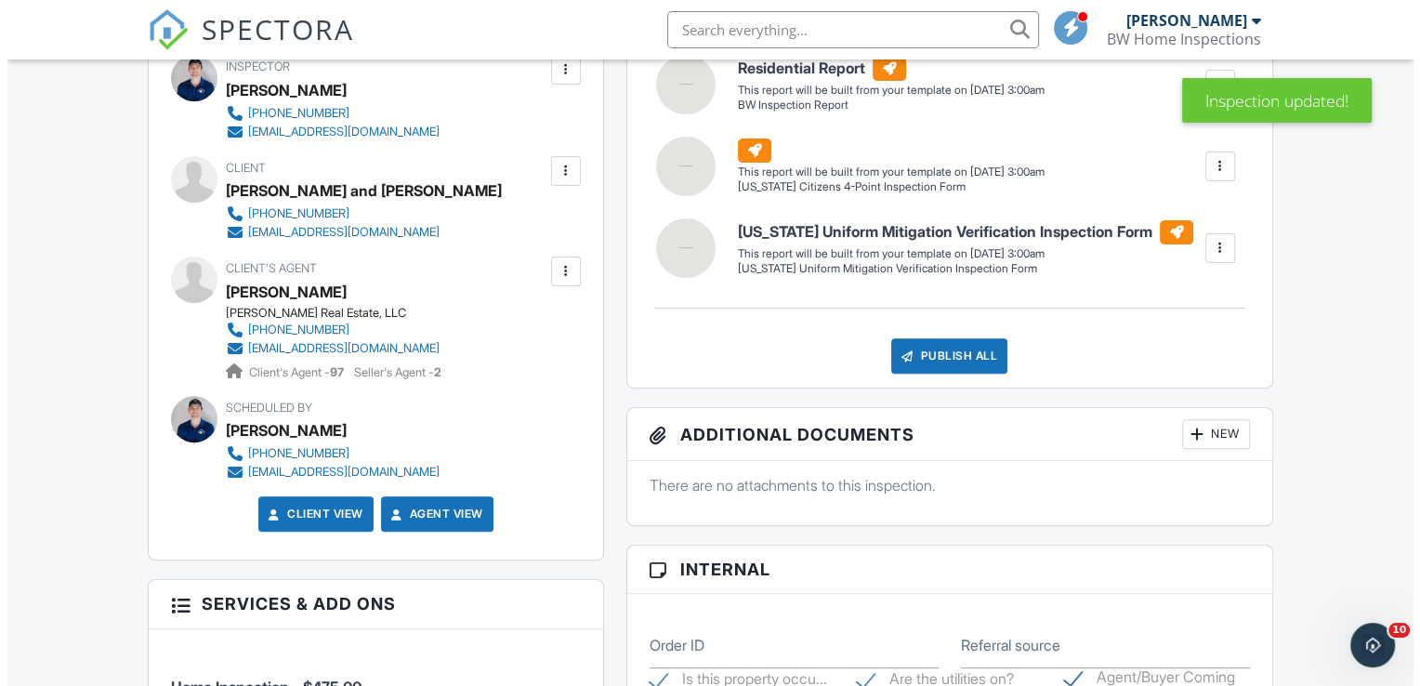
scroll to position [93, 0]
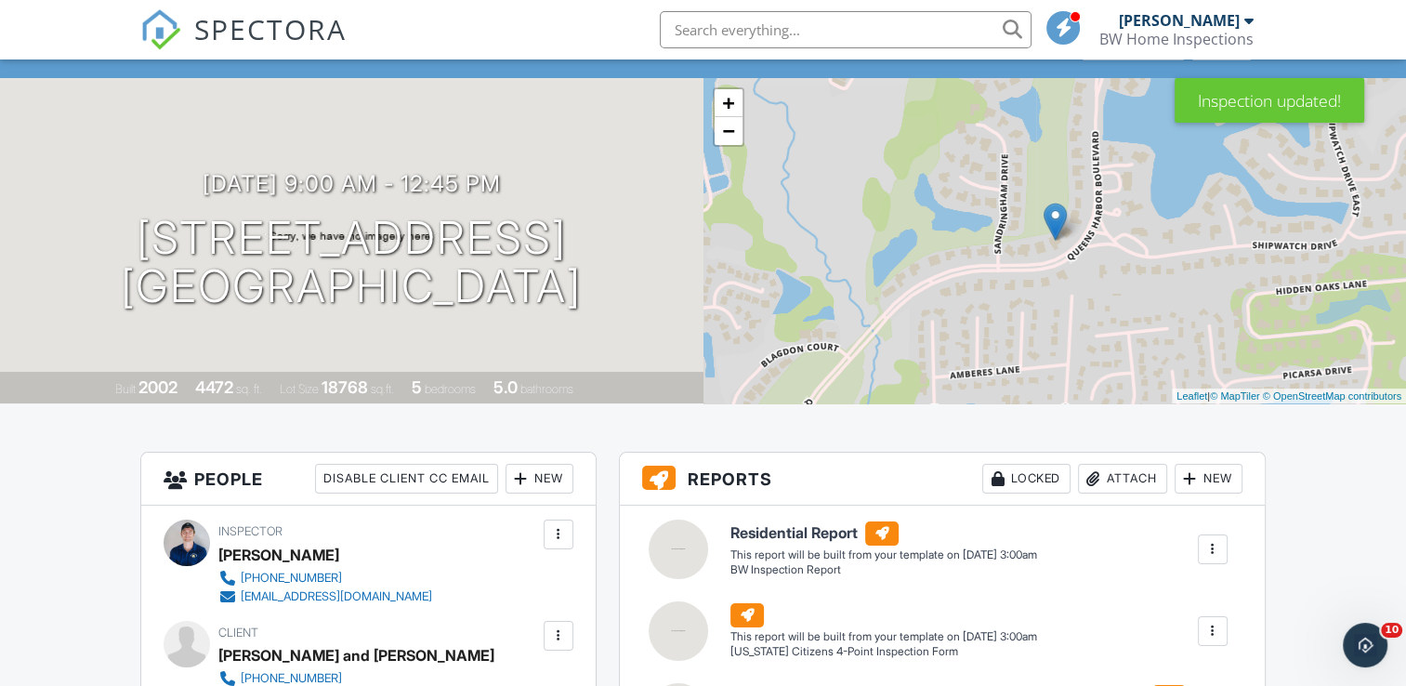
click at [559, 474] on div "New" at bounding box center [540, 479] width 68 height 30
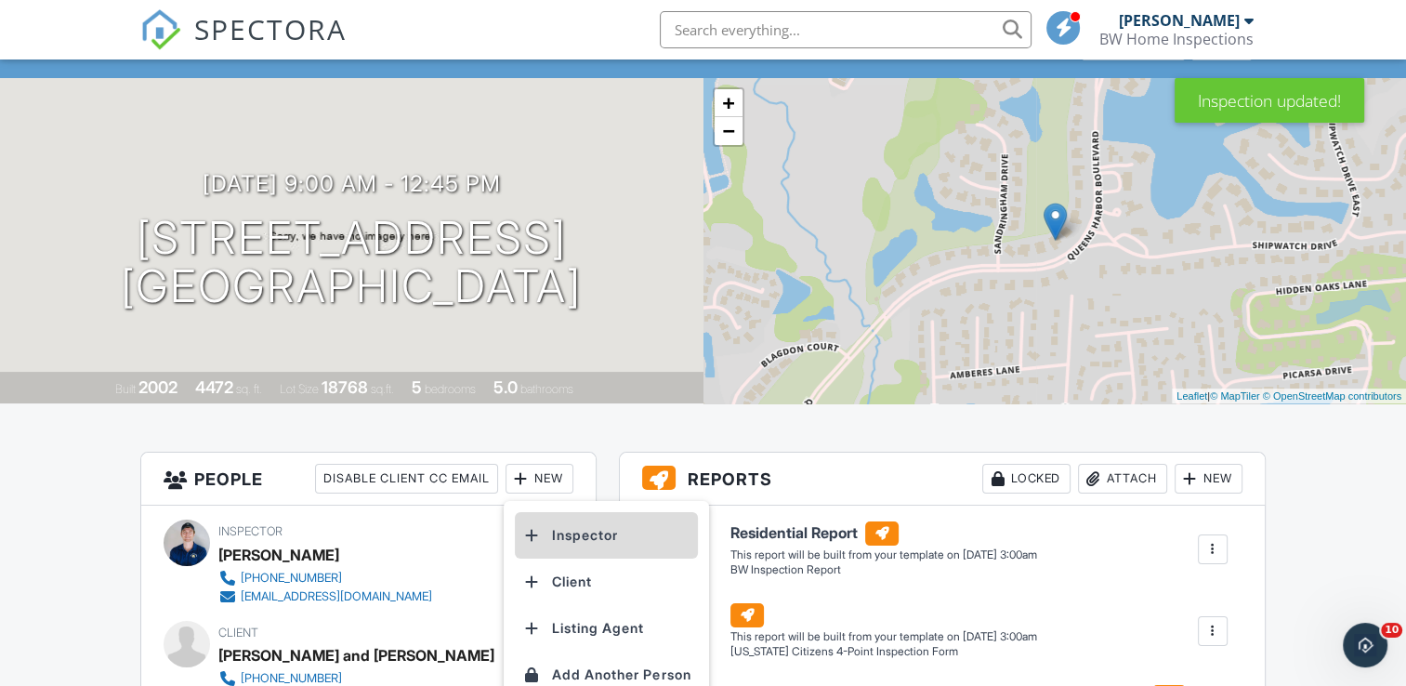
click at [561, 526] on li "Inspector" at bounding box center [606, 535] width 183 height 46
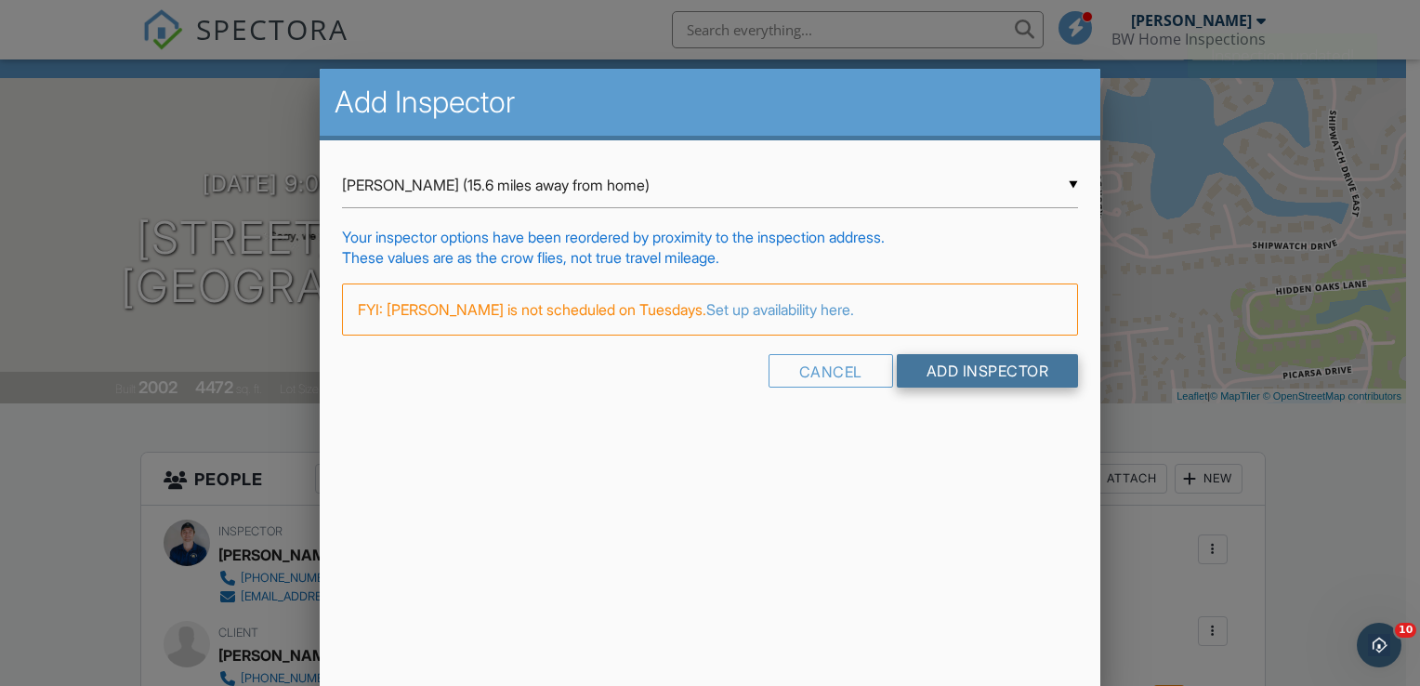
click at [966, 365] on input "Add Inspector" at bounding box center [988, 370] width 182 height 33
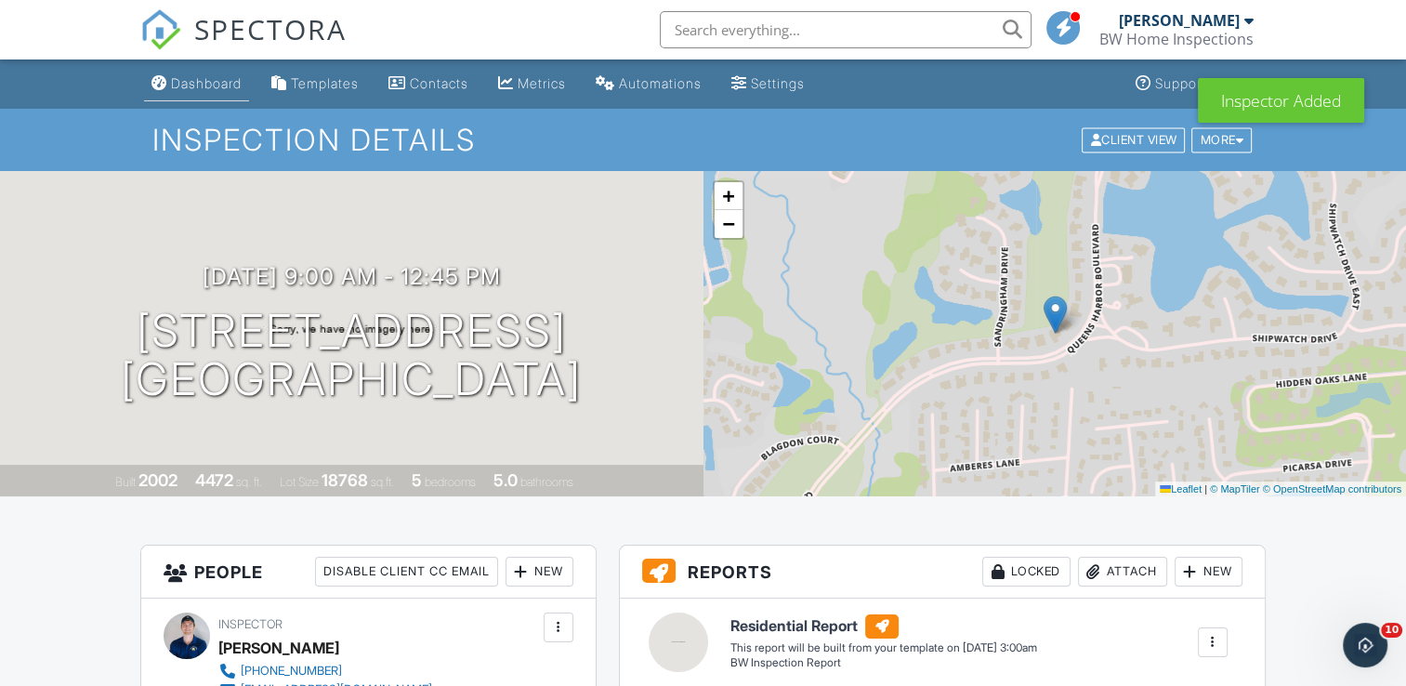
click at [208, 77] on div "Dashboard" at bounding box center [206, 83] width 71 height 16
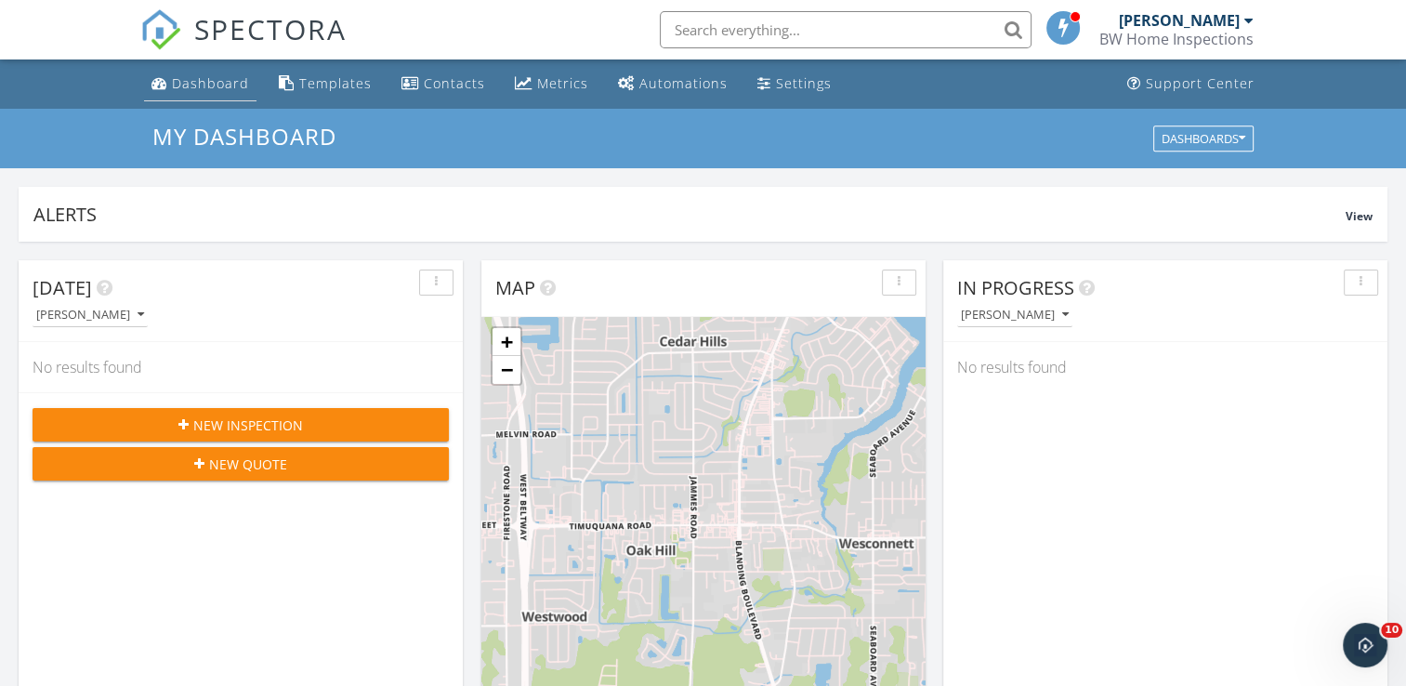
click at [212, 99] on link "Dashboard" at bounding box center [200, 84] width 112 height 34
click at [537, 89] on div "Metrics" at bounding box center [562, 83] width 51 height 18
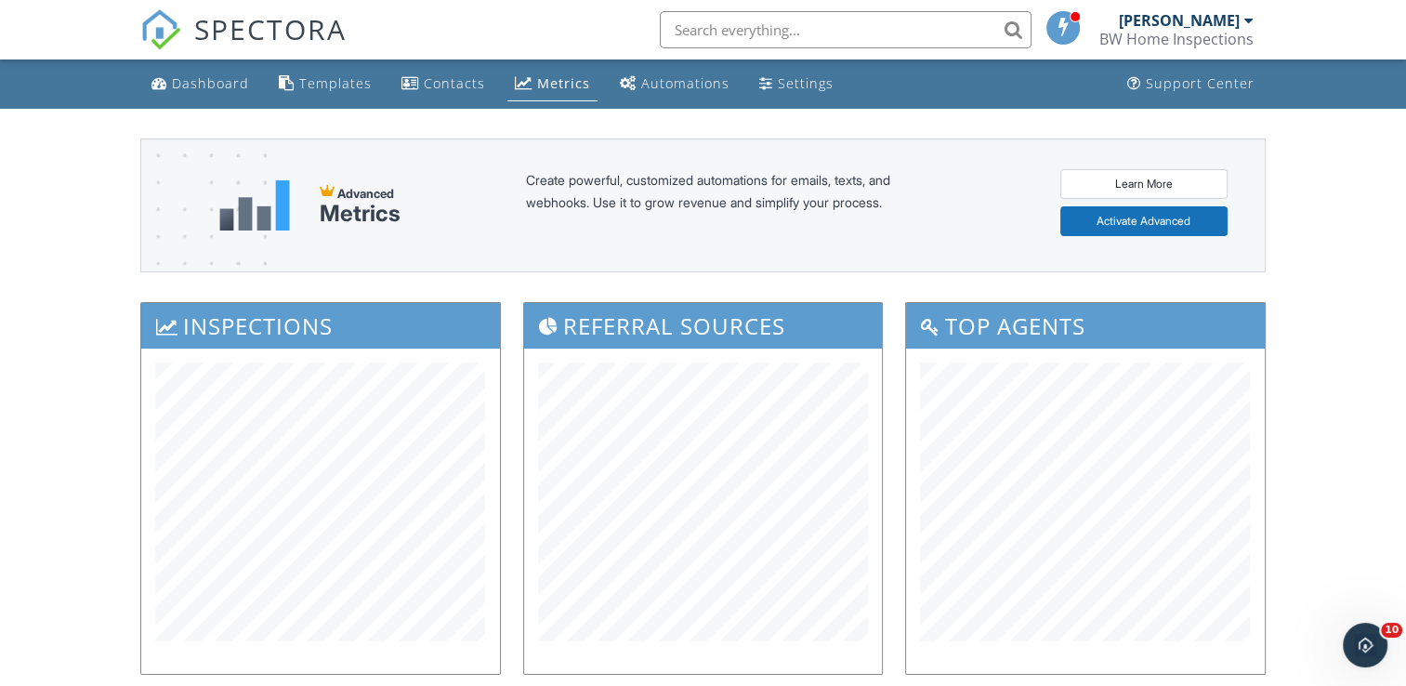
click at [215, 84] on div "Dashboard" at bounding box center [210, 83] width 77 height 18
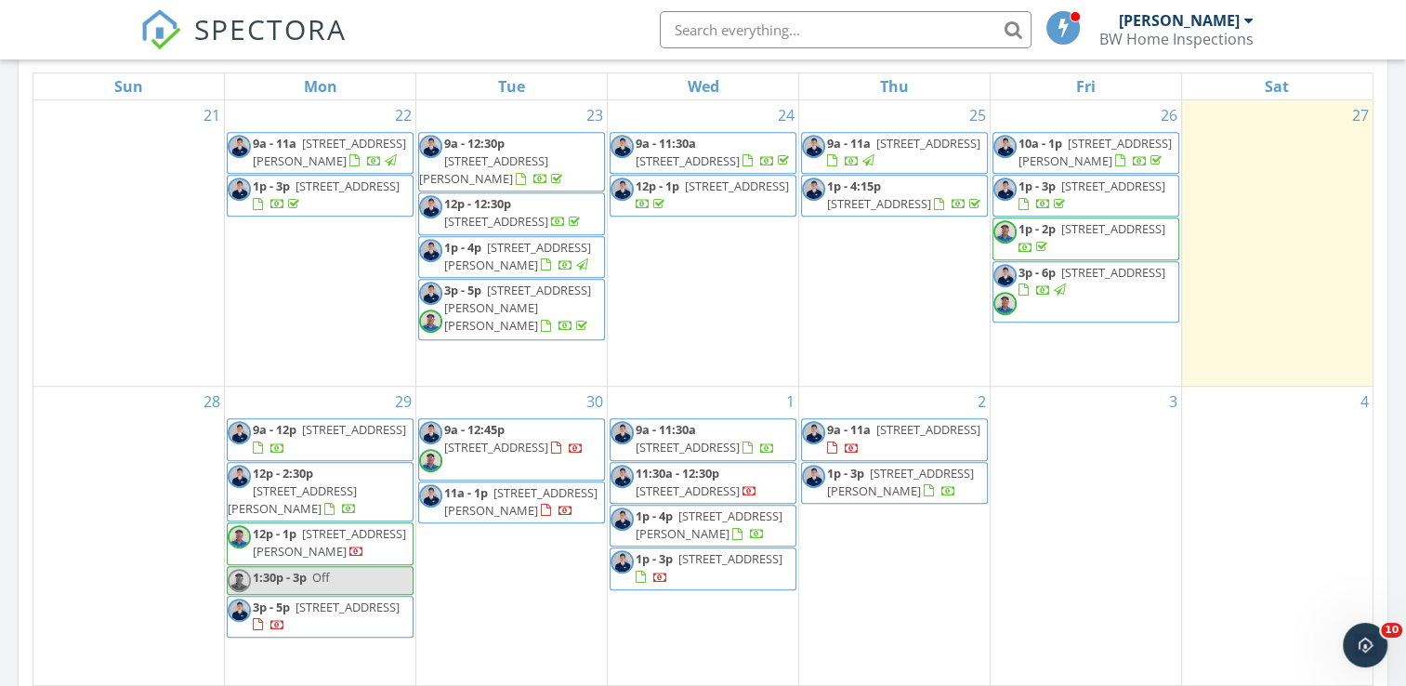
scroll to position [1022, 0]
